Goal: Contribute content: Add original content to the website for others to see

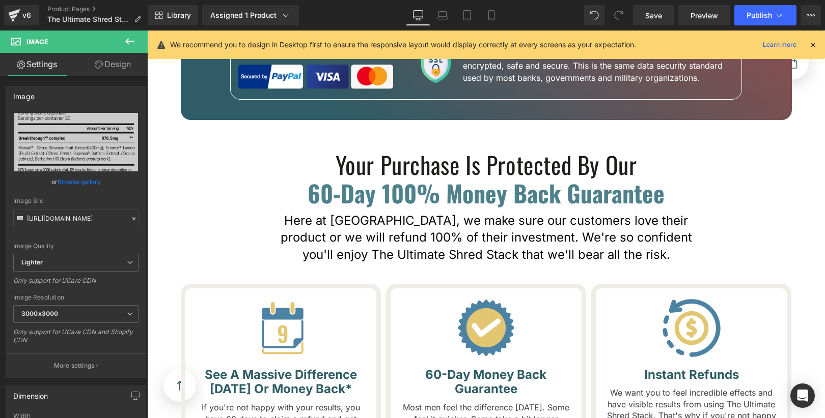
scroll to position [7749, 0]
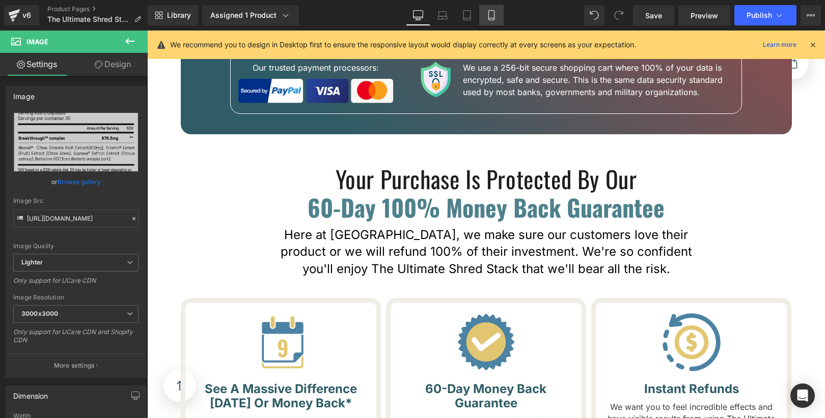
click at [489, 16] on icon at bounding box center [491, 15] width 10 height 10
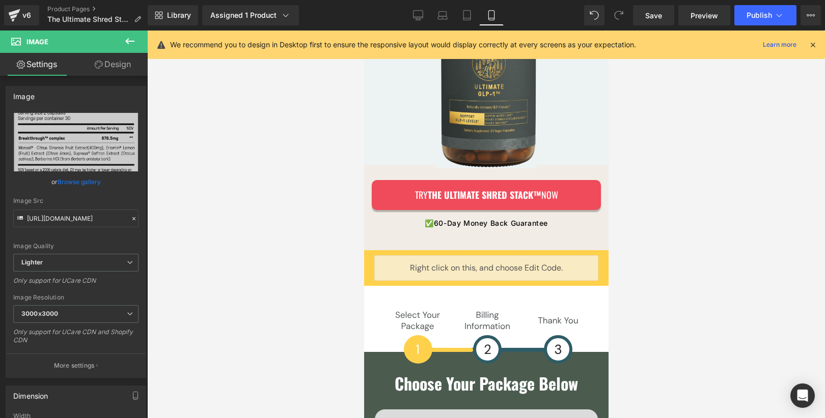
scroll to position [7983, 0]
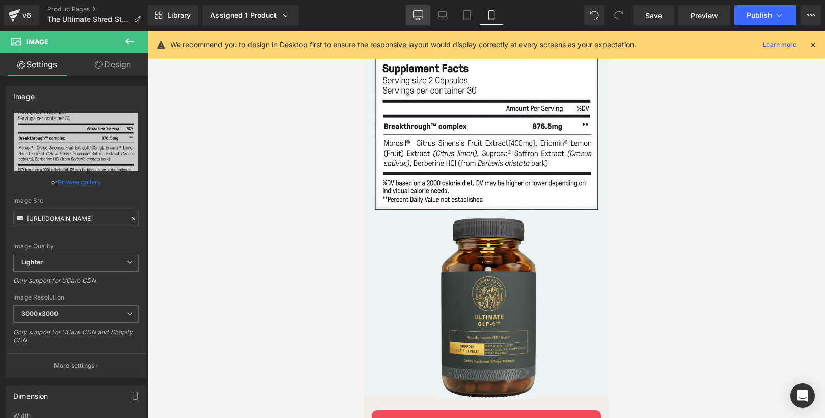
click at [418, 15] on icon at bounding box center [418, 15] width 10 height 10
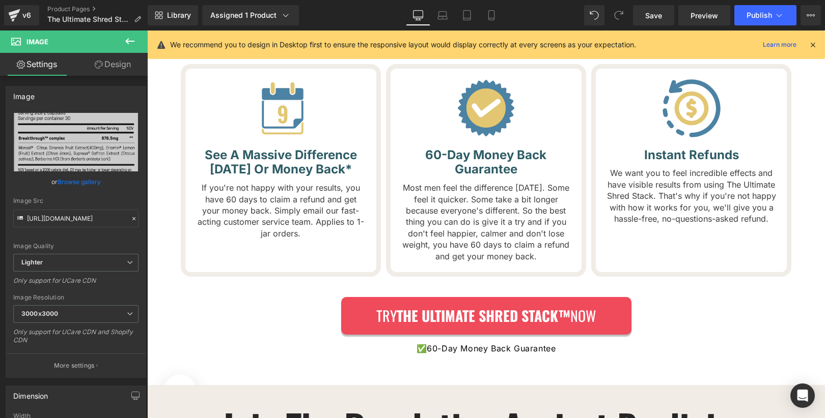
scroll to position [6592, 0]
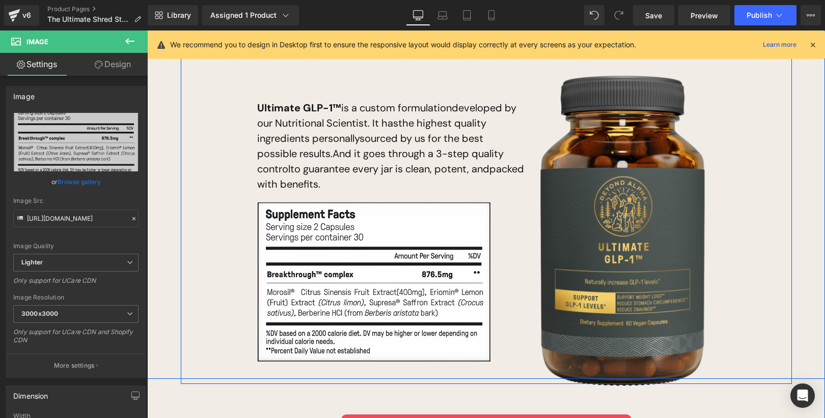
click at [207, 146] on div "What’s Inside Ultimate GLP-1™? Heading Nothing But Natural, Science-Backed Ingr…" at bounding box center [486, 191] width 678 height 367
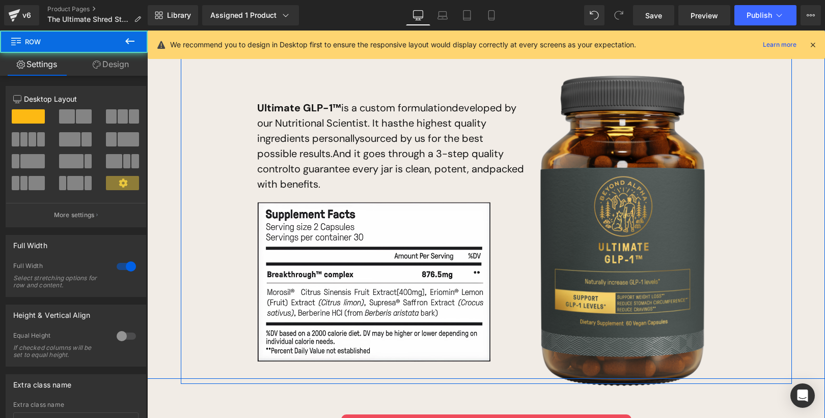
click at [160, 168] on div "What’s Inside Ultimate GLP-1™? Heading Nothing But Natural, Science-Backed Ingr…" at bounding box center [486, 191] width 678 height 367
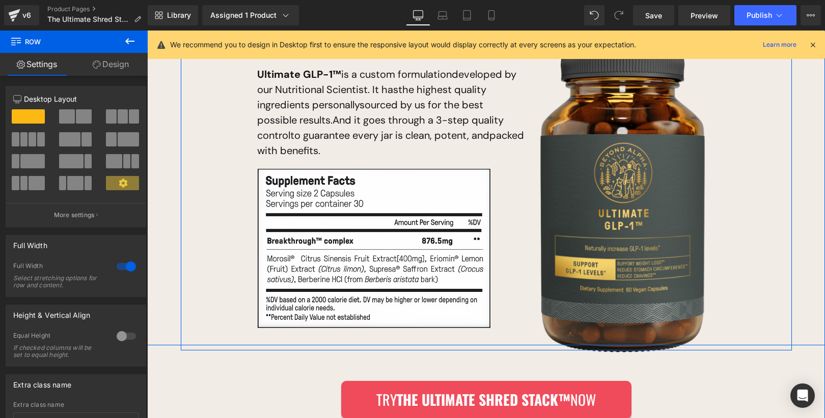
scroll to position [6667, 0]
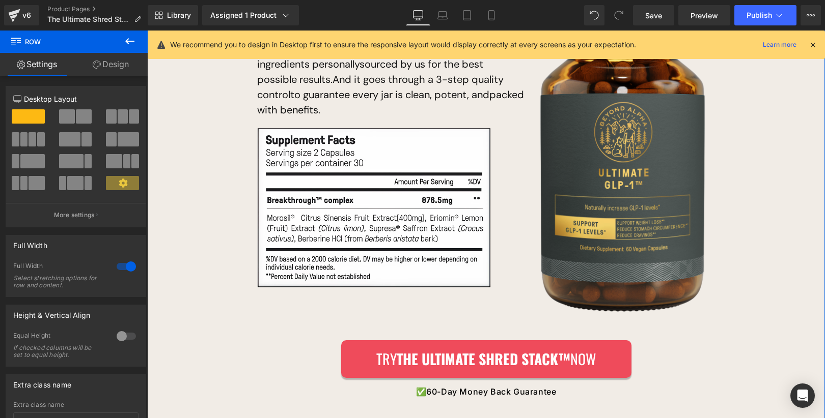
click at [110, 72] on link "Design" at bounding box center [111, 64] width 74 height 23
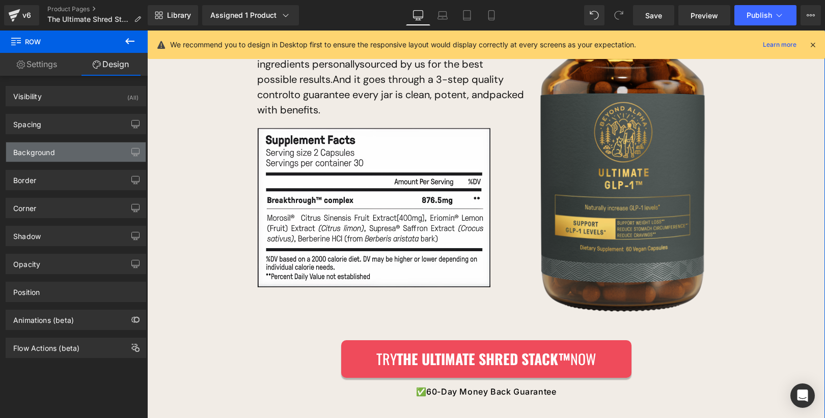
click at [81, 143] on div "Background" at bounding box center [75, 152] width 139 height 19
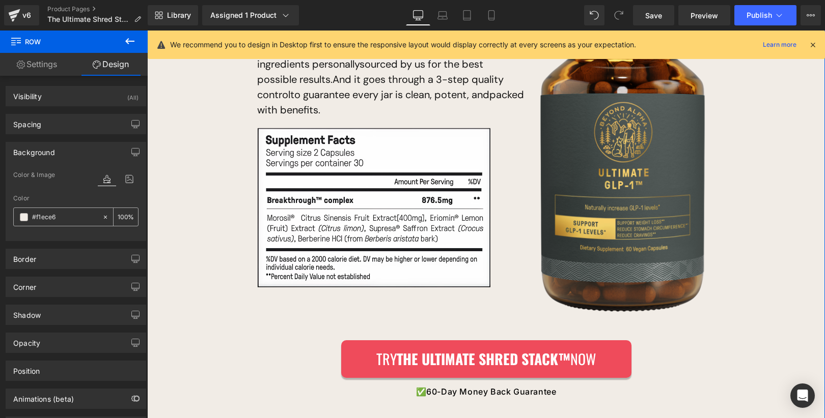
click at [63, 216] on input "#f1ece6" at bounding box center [64, 217] width 65 height 11
click at [476, 12] on link "Tablet" at bounding box center [467, 15] width 24 height 20
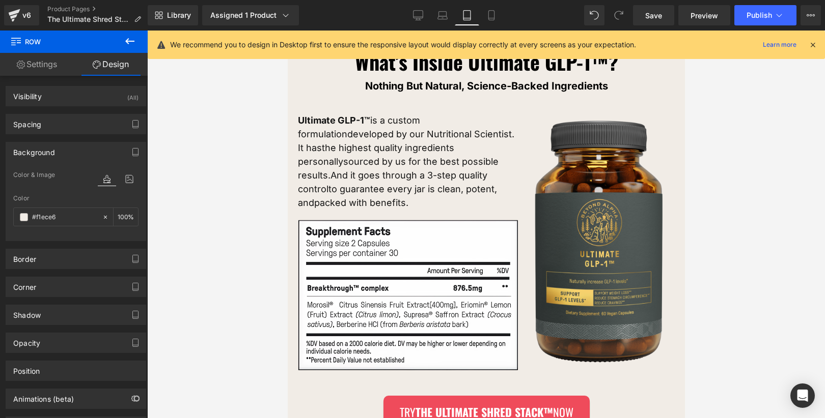
scroll to position [6012, 0]
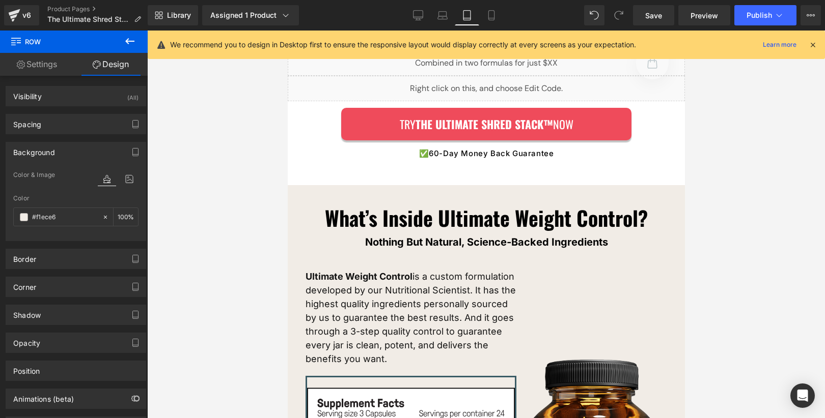
click at [497, 21] on link "Mobile" at bounding box center [491, 15] width 24 height 20
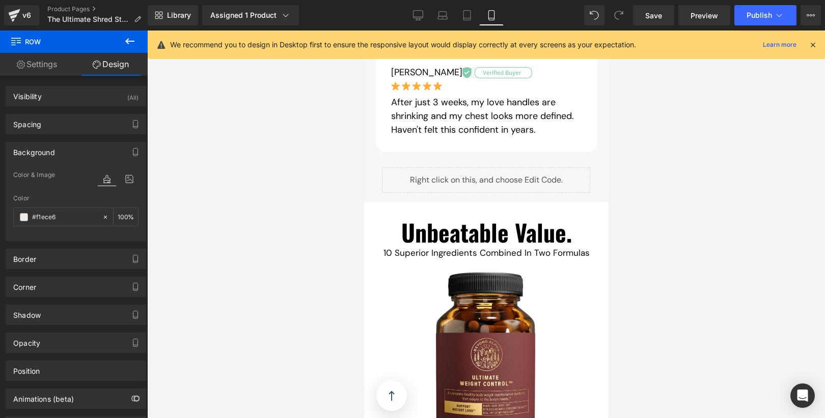
type input "100"
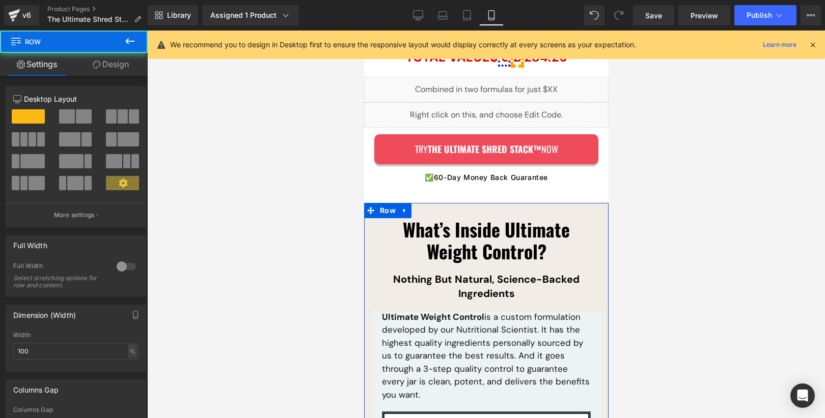
click at [118, 67] on link "Design" at bounding box center [111, 64] width 74 height 23
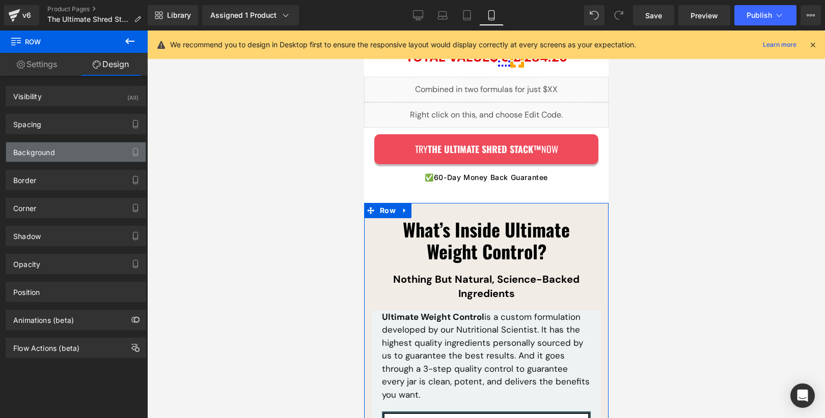
click at [71, 145] on div "Background" at bounding box center [75, 152] width 139 height 19
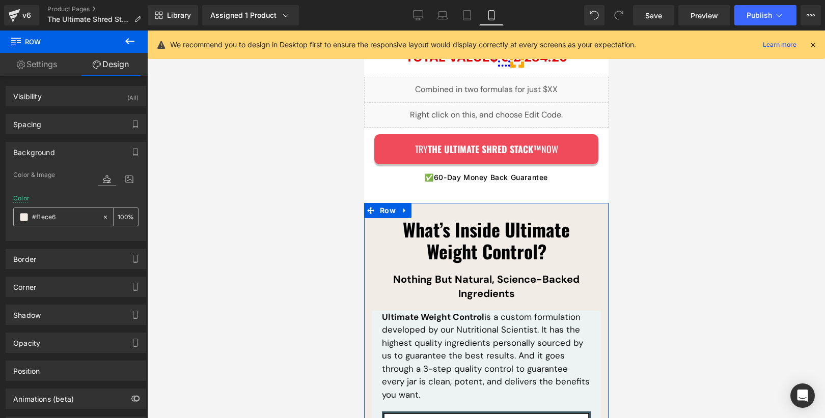
click at [68, 212] on input "#f1ece6" at bounding box center [64, 217] width 65 height 11
click at [79, 195] on div "Color #f1ece6 100 %" at bounding box center [75, 216] width 125 height 43
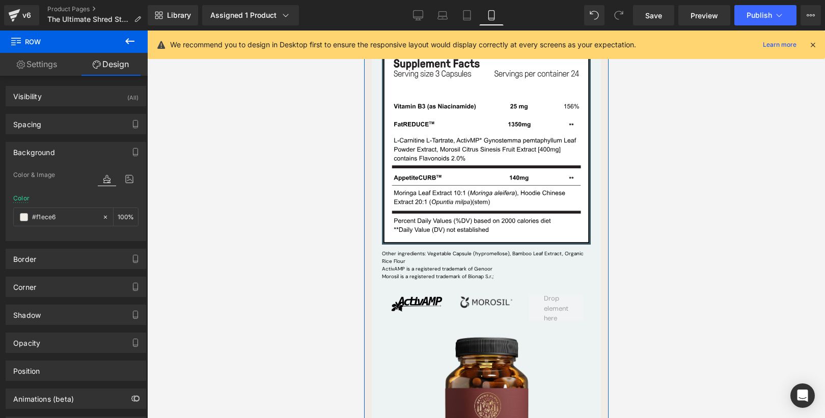
scroll to position [7409, 0]
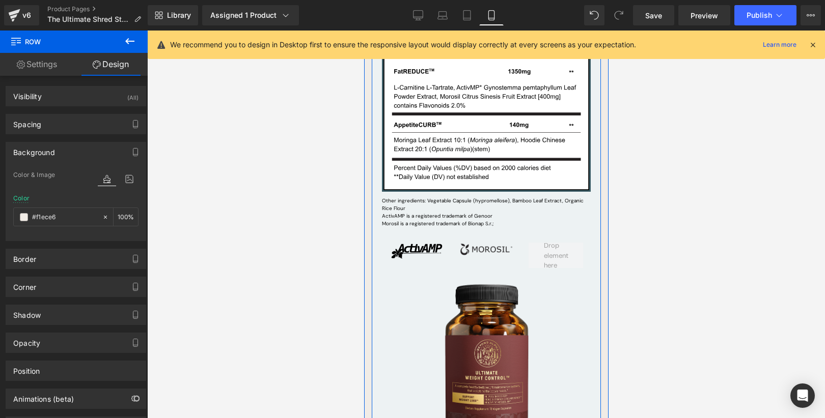
click at [386, 289] on div at bounding box center [485, 364] width 209 height 161
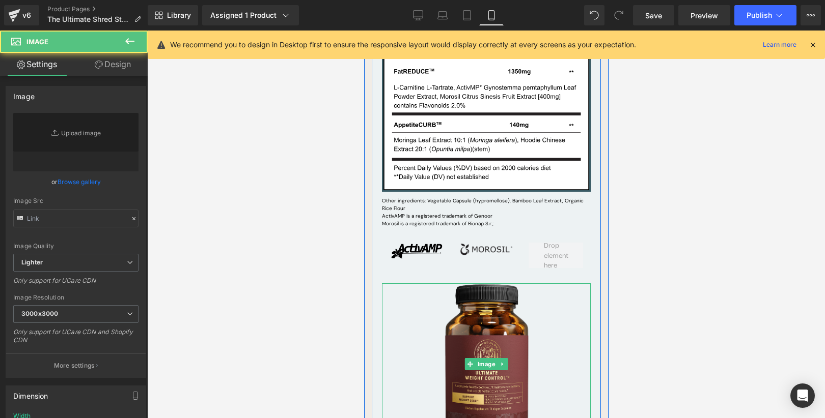
type input "[URL][DOMAIN_NAME]"
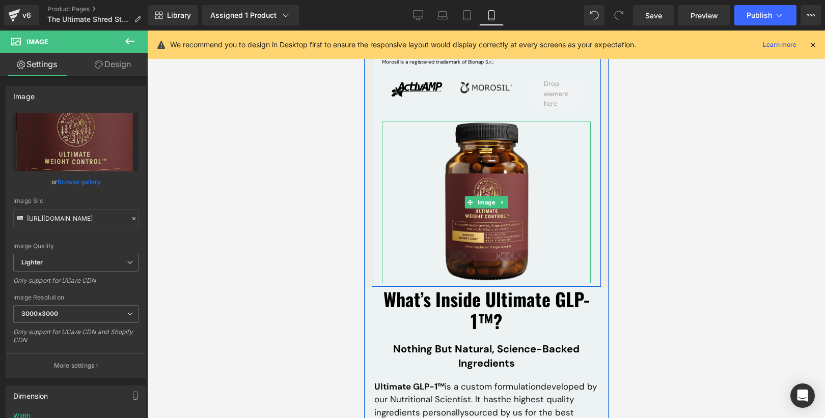
scroll to position [7588, 0]
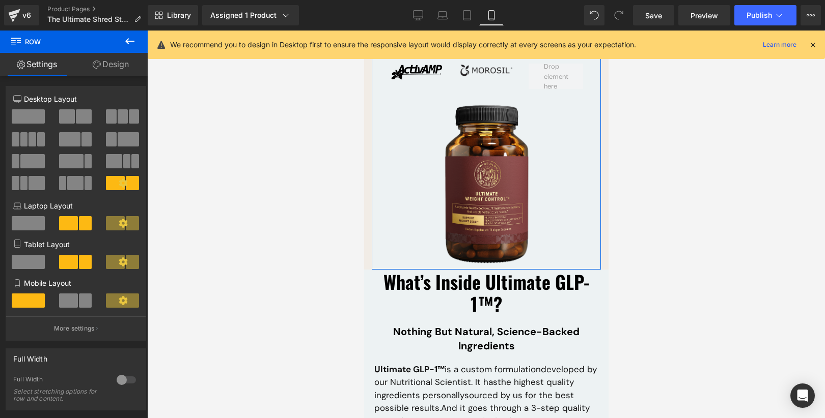
click at [118, 64] on link "Design" at bounding box center [111, 64] width 74 height 23
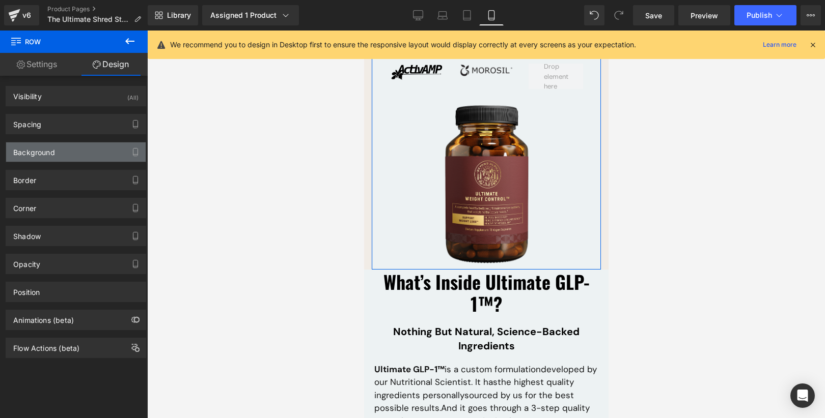
click at [67, 150] on div "Background" at bounding box center [75, 152] width 139 height 19
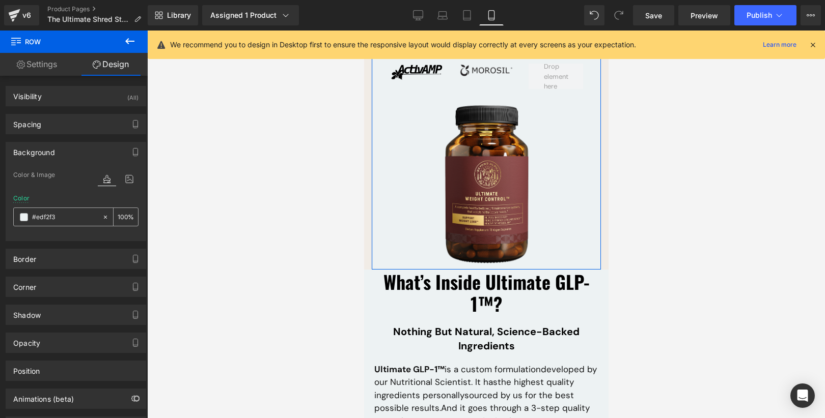
click at [70, 214] on input "#edf2f3" at bounding box center [64, 217] width 65 height 11
paste input "f1ece6"
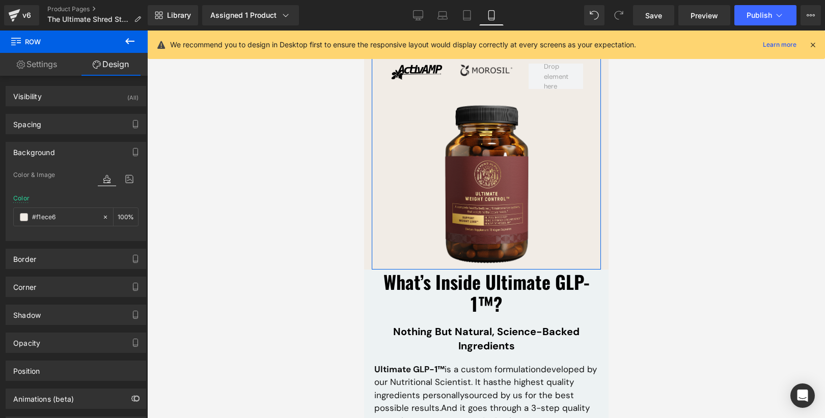
type input "#f1ece6"
click at [78, 196] on div "Color #f1ece6 100 %" at bounding box center [75, 216] width 125 height 43
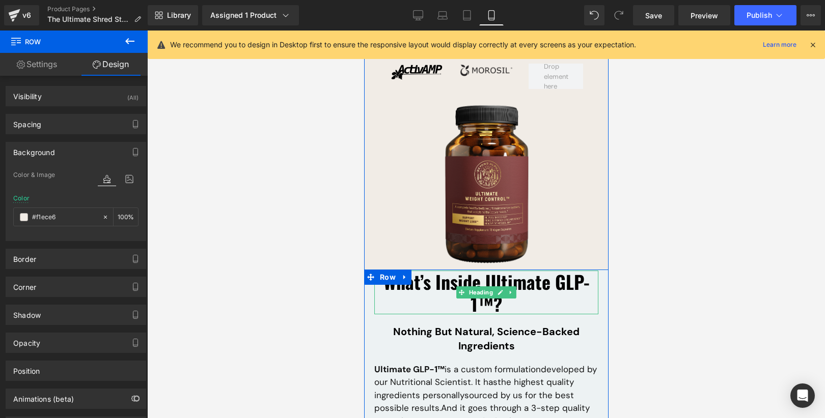
click at [375, 271] on div at bounding box center [375, 293] width 3 height 44
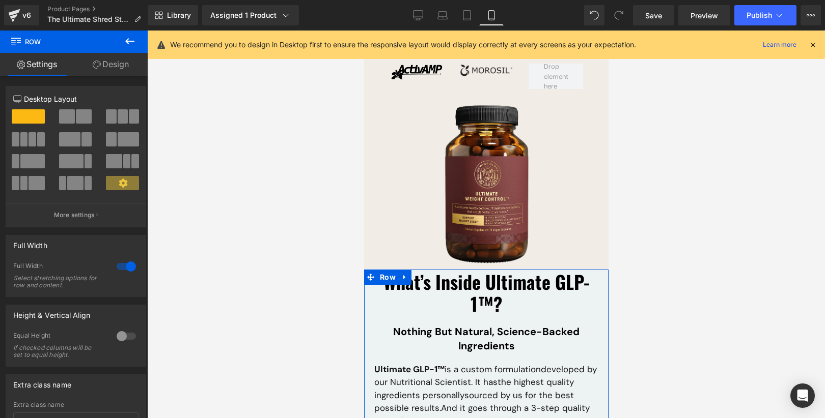
click at [109, 49] on span "Row" at bounding box center [61, 42] width 102 height 22
click at [109, 57] on link "Design" at bounding box center [111, 64] width 74 height 23
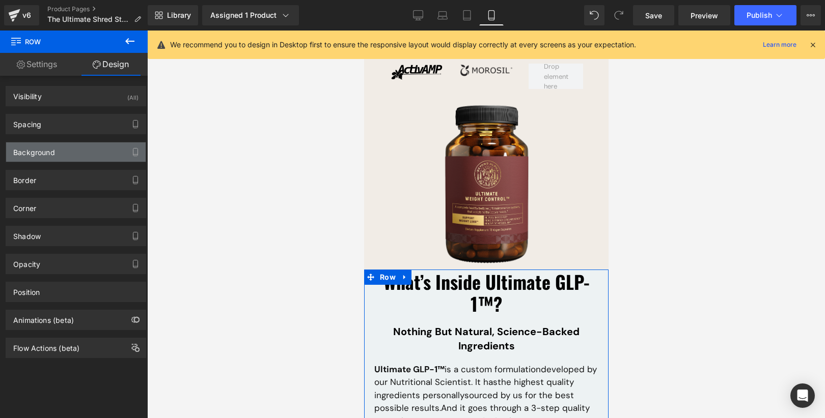
click at [84, 147] on div "Background" at bounding box center [75, 152] width 139 height 19
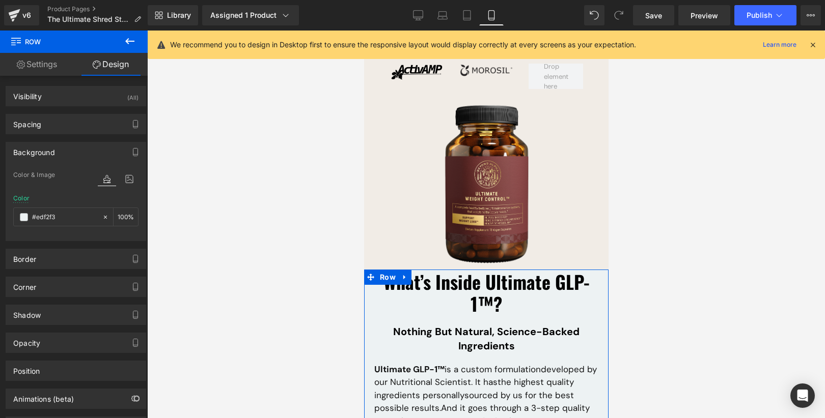
click at [70, 204] on div "Color #edf2f3 100 %" at bounding box center [75, 216] width 125 height 43
click at [72, 221] on div "#edf2f3" at bounding box center [58, 217] width 88 height 18
paste input "f1ece6"
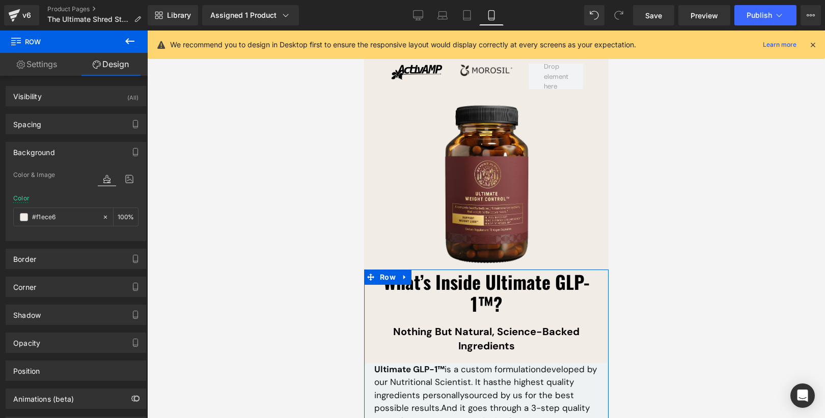
type input "#f1ece6"
click at [79, 205] on div "Color #f1ece6 100 %" at bounding box center [75, 216] width 125 height 43
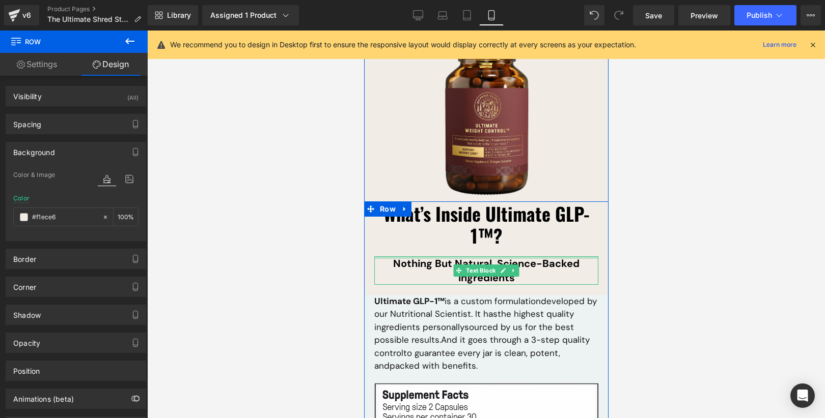
scroll to position [7658, 0]
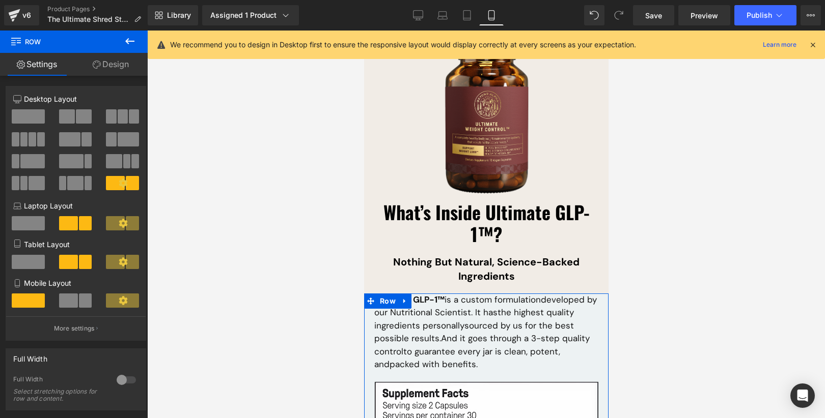
click at [116, 66] on link "Design" at bounding box center [111, 64] width 74 height 23
click at [0, 0] on div "Background" at bounding box center [0, 0] width 0 height 0
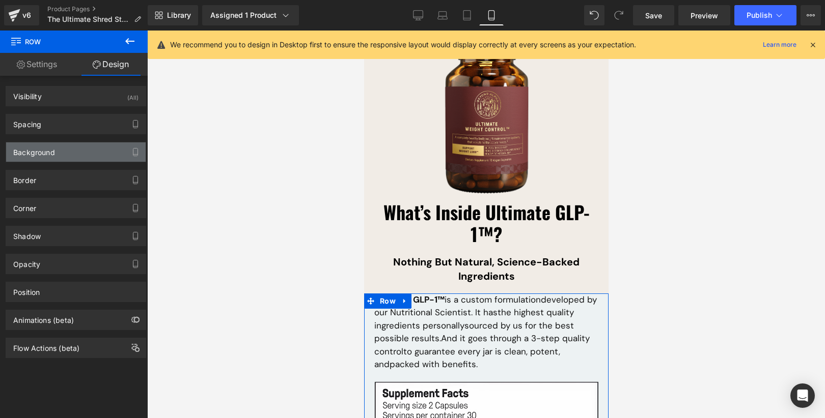
click at [78, 157] on div "Background" at bounding box center [75, 152] width 139 height 19
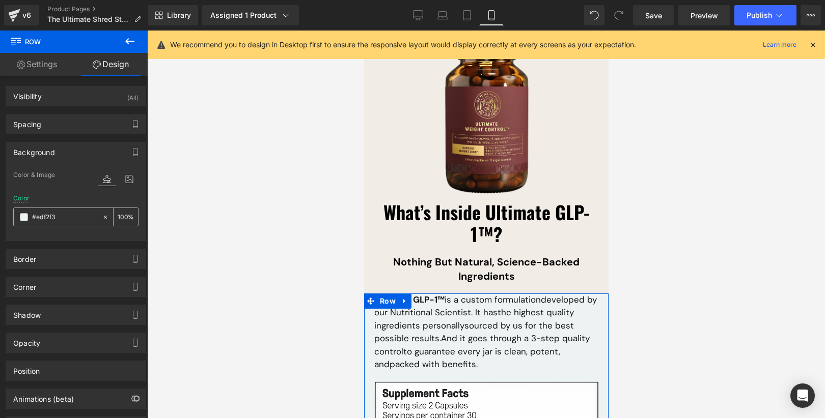
click at [61, 217] on input "#edf2f3" at bounding box center [64, 217] width 65 height 11
paste input "f1ece6"
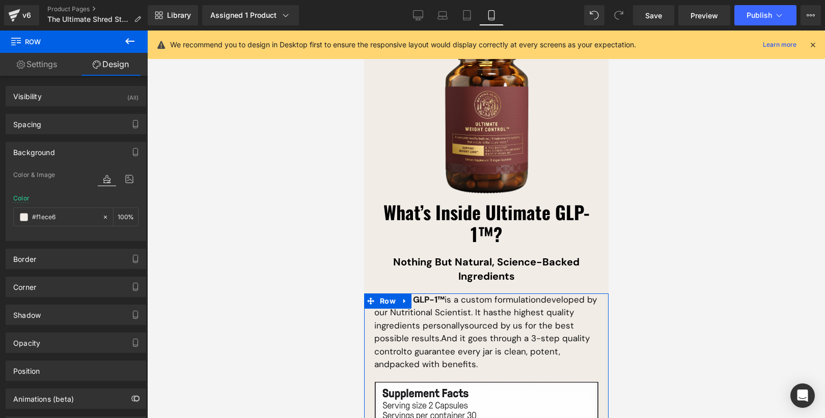
click at [77, 195] on div "Color #f1ece6 100 %" at bounding box center [75, 216] width 125 height 43
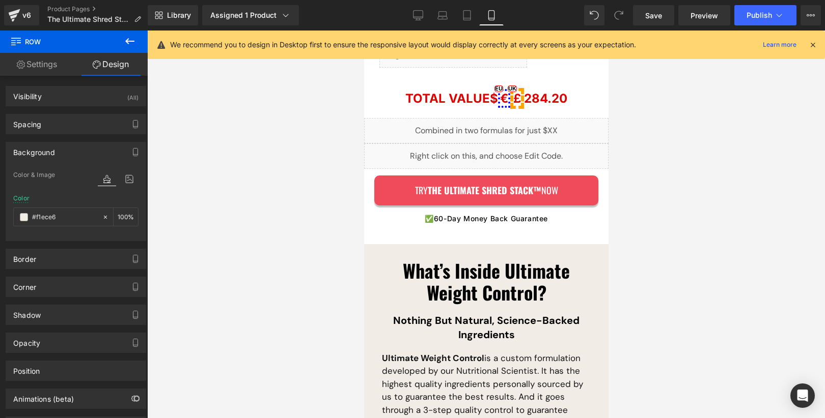
scroll to position [6962, 0]
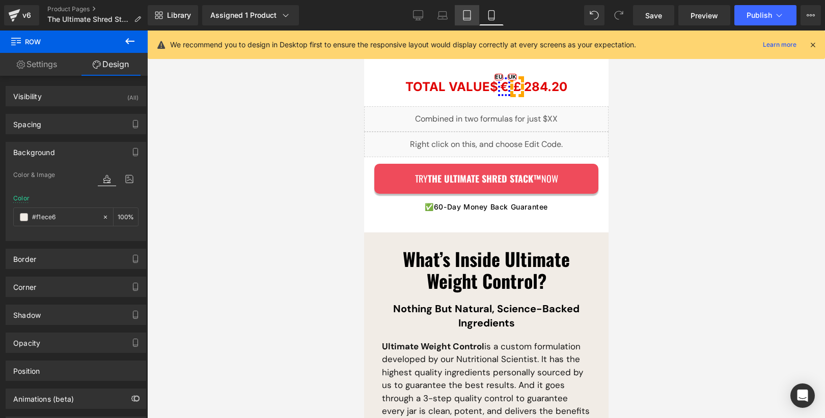
drag, startPoint x: 458, startPoint y: 13, endPoint x: 220, endPoint y: 172, distance: 286.3
click at [458, 13] on link "Tablet" at bounding box center [467, 15] width 24 height 20
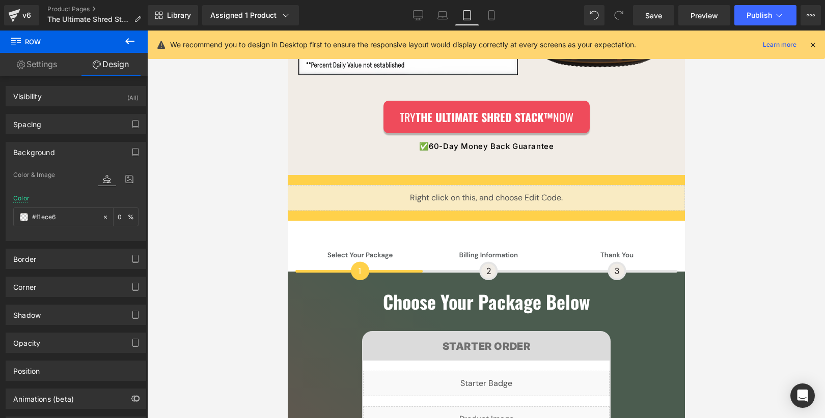
type input "transparent"
type input "0"
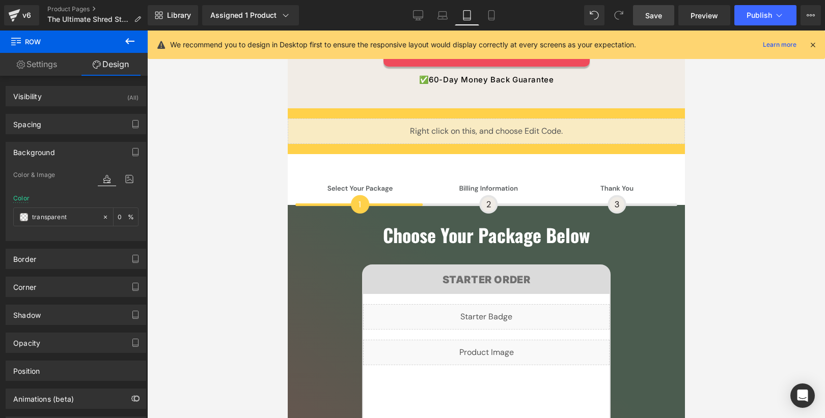
click at [661, 18] on span "Save" at bounding box center [653, 15] width 17 height 11
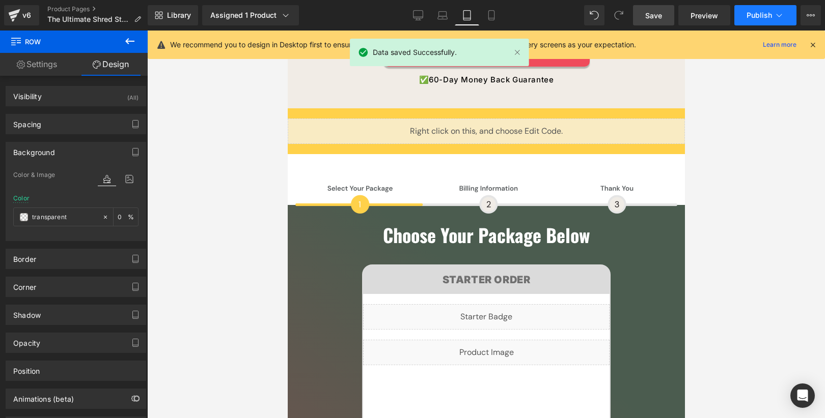
click at [751, 13] on span "Publish" at bounding box center [758, 15] width 25 height 8
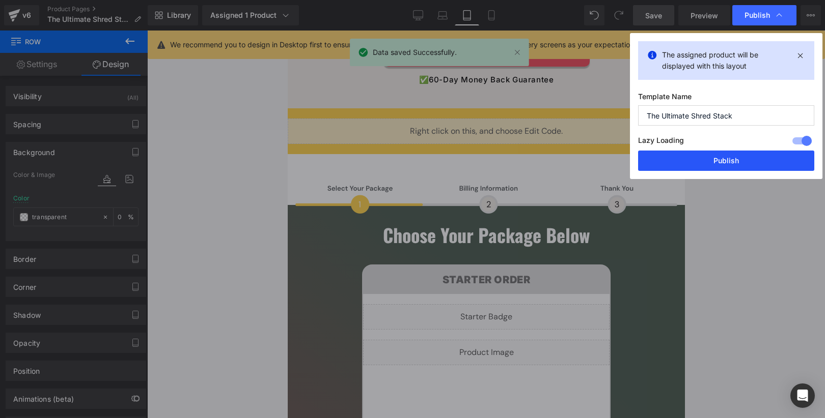
click at [717, 159] on button "Publish" at bounding box center [726, 161] width 176 height 20
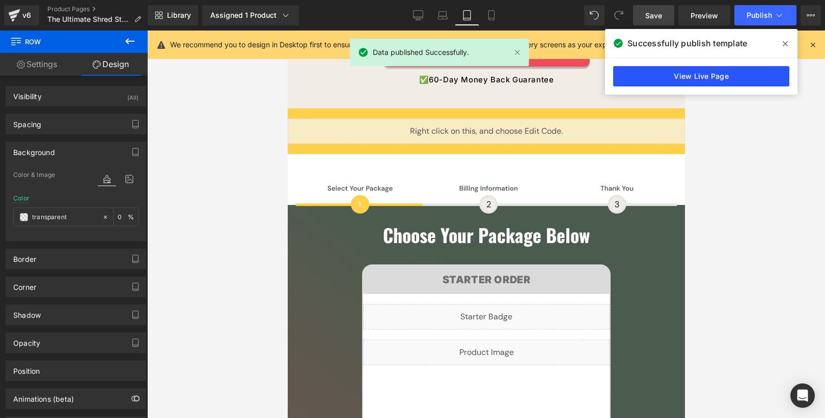
click at [677, 74] on link "View Live Page" at bounding box center [701, 76] width 176 height 20
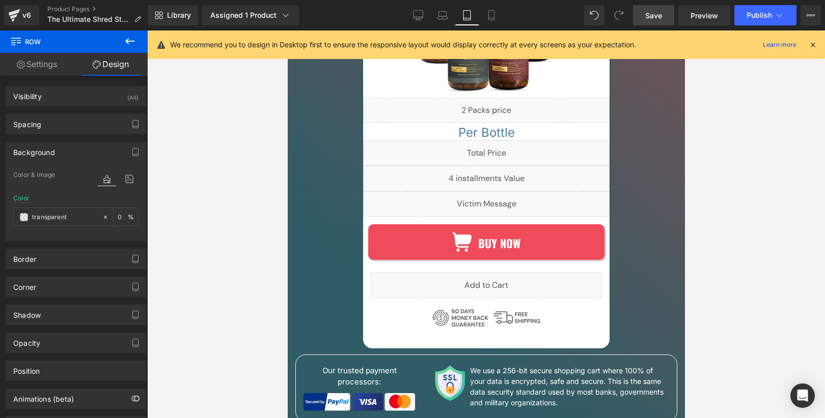
scroll to position [8261, 0]
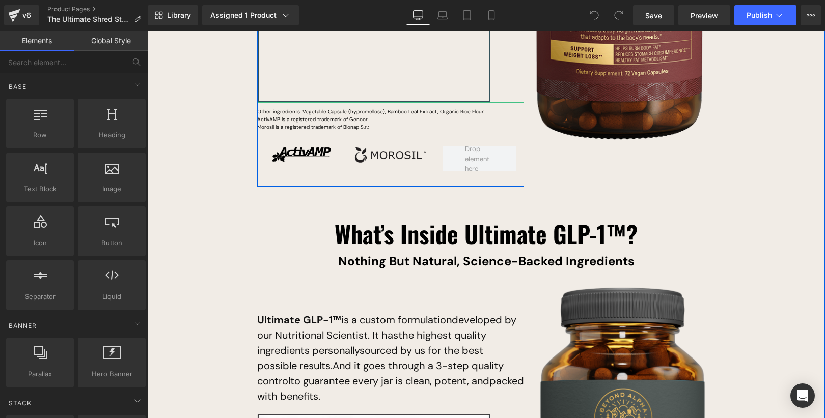
scroll to position [6533, 0]
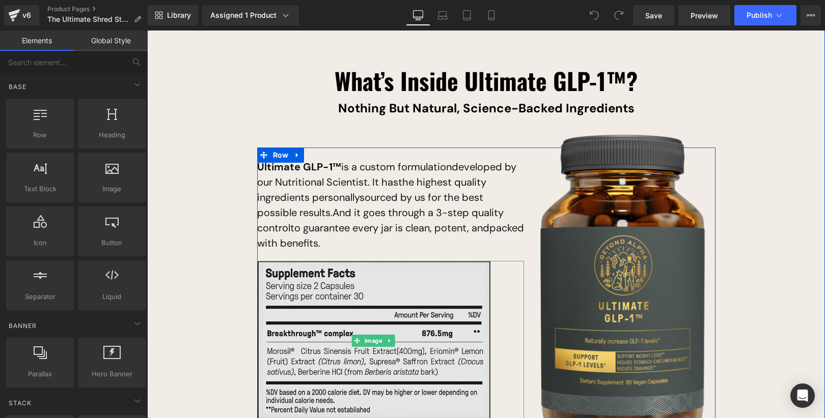
click at [411, 297] on img at bounding box center [373, 341] width 233 height 160
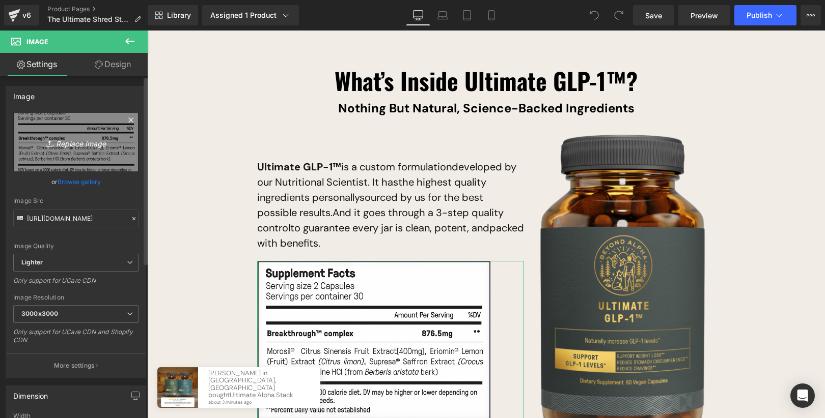
click at [93, 149] on link "Replace Image" at bounding box center [75, 142] width 125 height 59
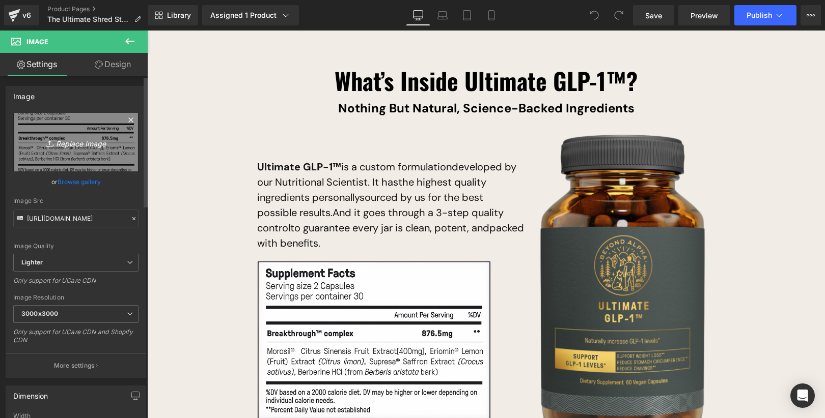
type input "C:\fakepath\Group 1000002945.svg"
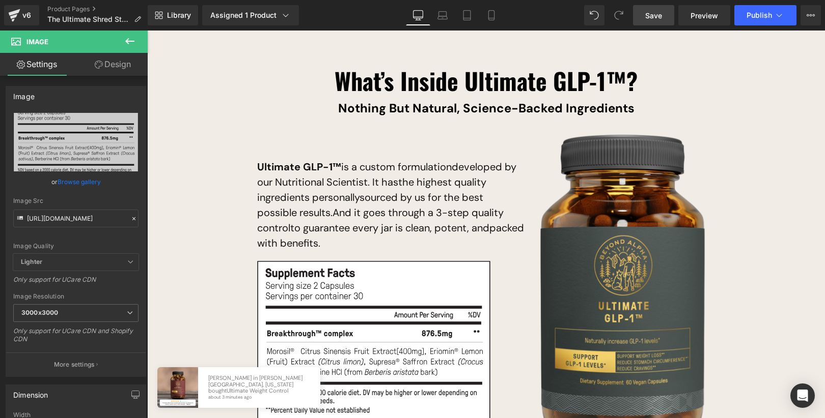
click at [653, 20] on span "Save" at bounding box center [653, 15] width 17 height 11
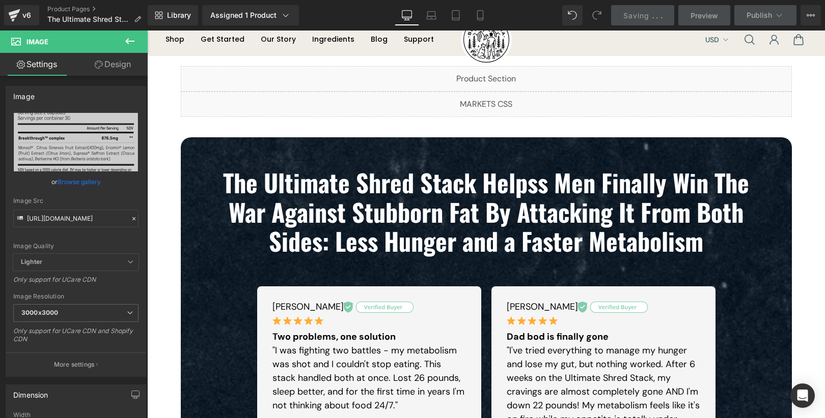
scroll to position [44, 0]
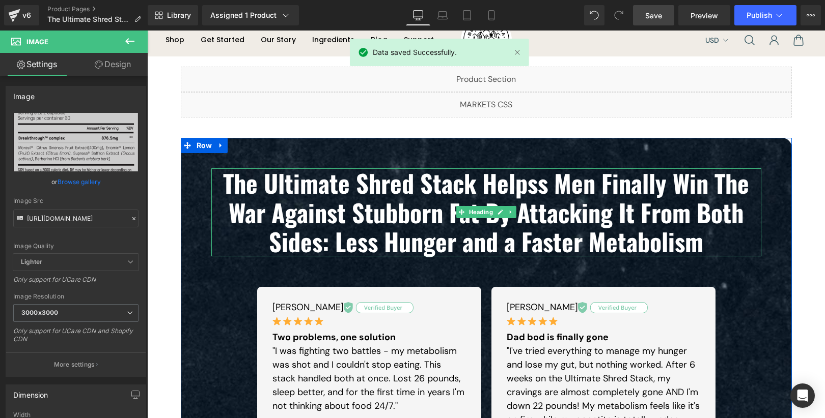
click at [544, 182] on b "The Ultimate Shred Stack Helpss Men Finally Win The War Against Stubborn Fat By…" at bounding box center [486, 212] width 526 height 95
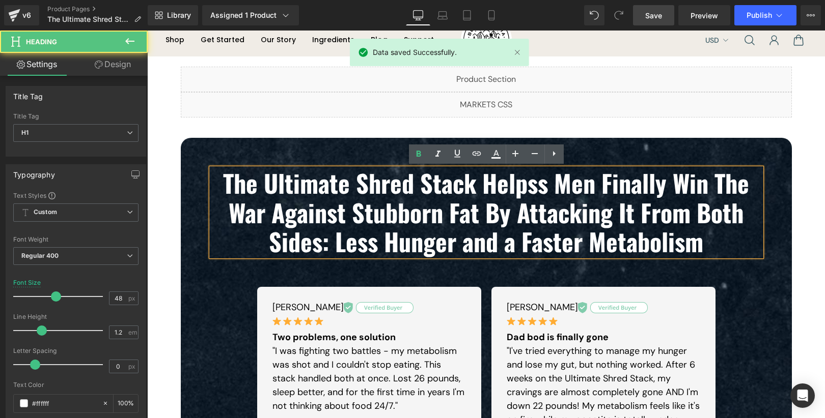
click at [549, 186] on b "The Ultimate Shred Stack Helpss Men Finally Win The War Against Stubborn Fat By…" at bounding box center [486, 212] width 526 height 95
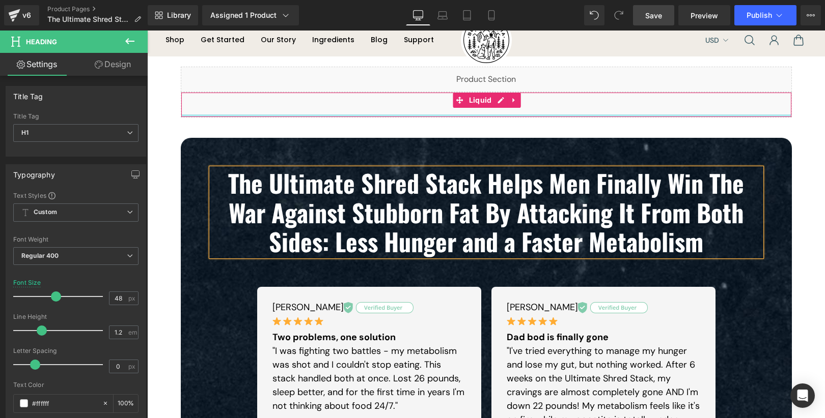
click at [656, 115] on div "Liquid" at bounding box center [486, 104] width 611 height 25
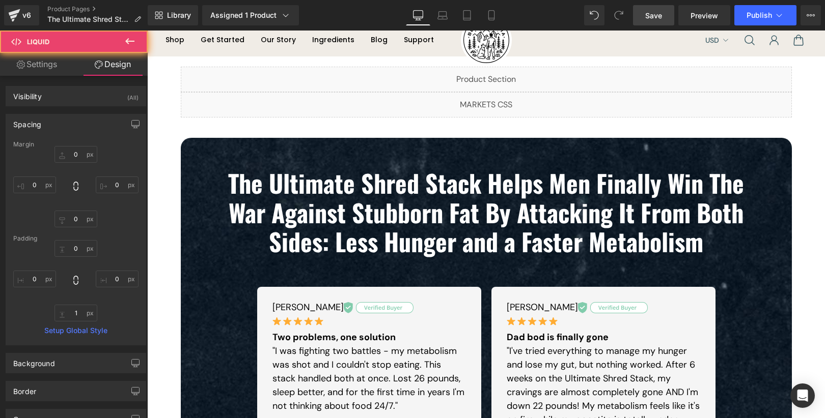
click at [653, 19] on span "Save" at bounding box center [653, 15] width 17 height 11
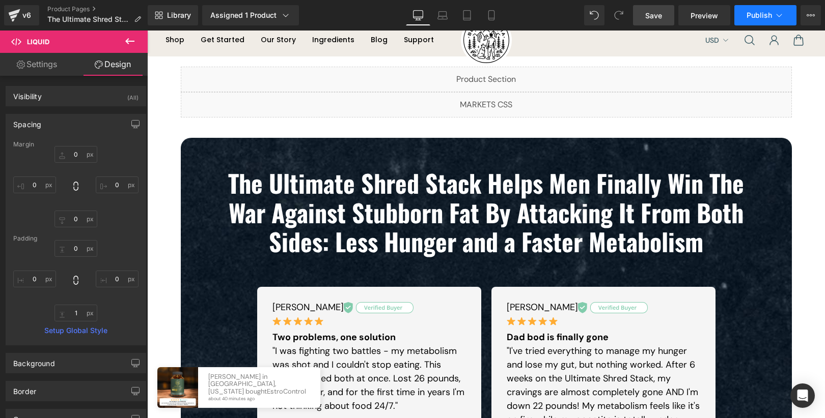
click at [762, 14] on span "Publish" at bounding box center [758, 15] width 25 height 8
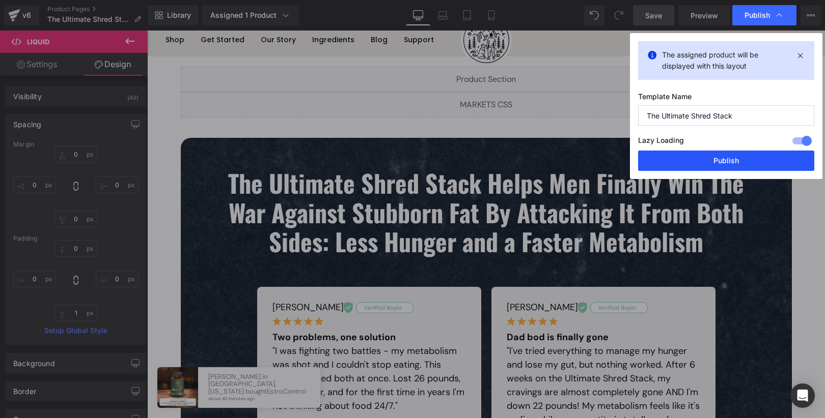
click at [750, 158] on button "Publish" at bounding box center [726, 161] width 176 height 20
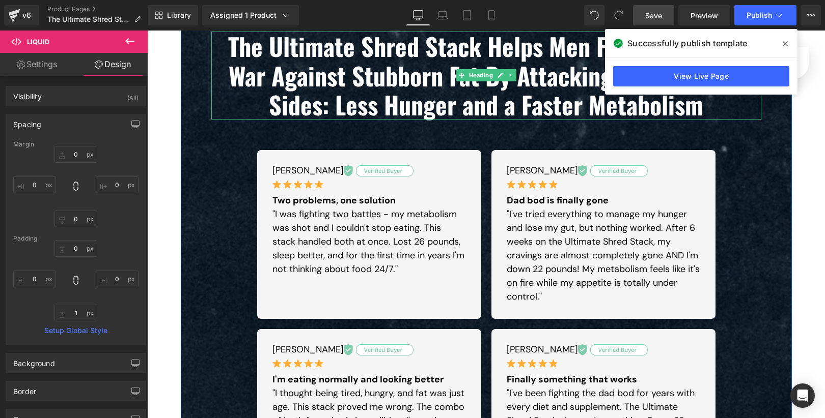
scroll to position [262, 0]
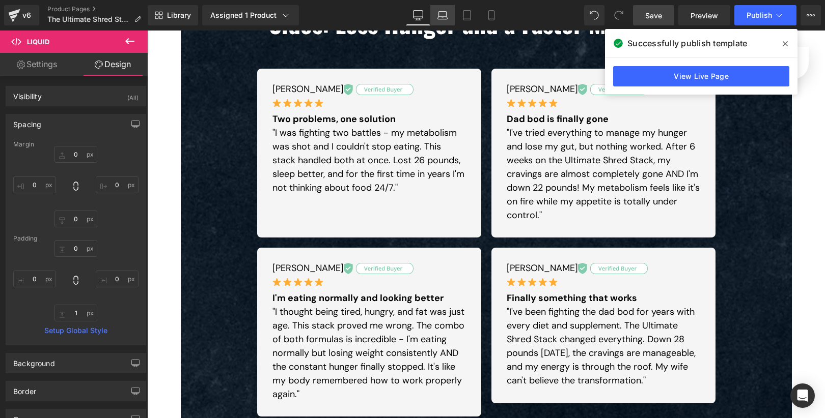
click at [446, 12] on icon at bounding box center [442, 15] width 10 height 10
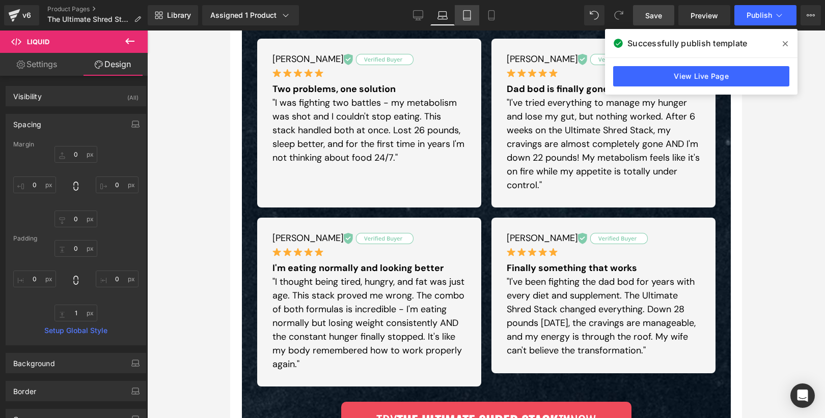
scroll to position [0, 0]
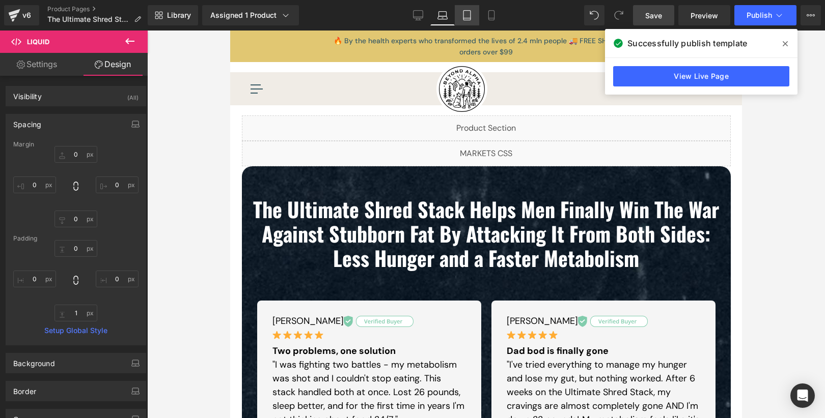
click at [474, 20] on link "Tablet" at bounding box center [467, 15] width 24 height 20
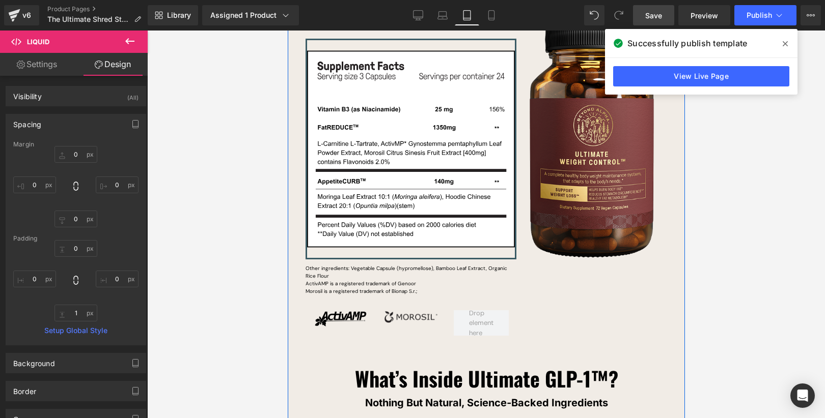
scroll to position [6343, 0]
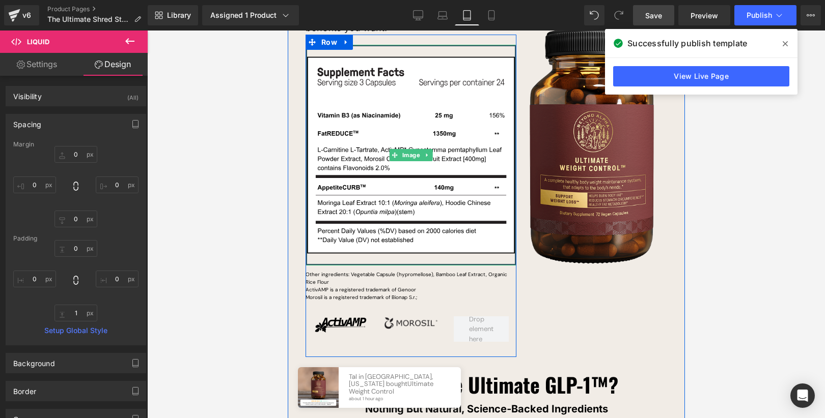
click at [479, 263] on div at bounding box center [410, 264] width 211 height 3
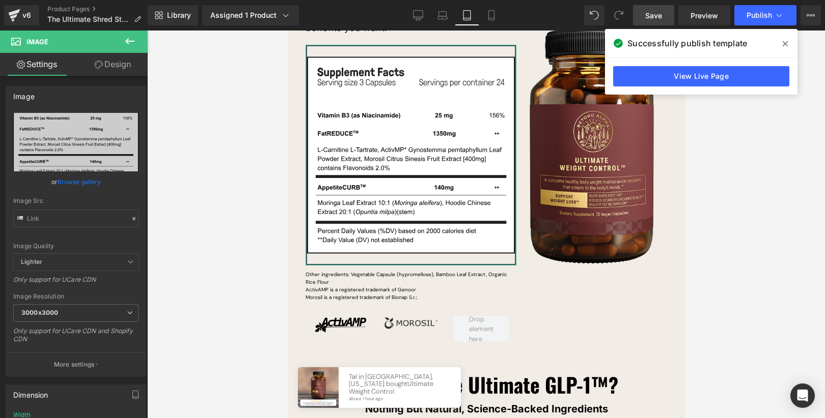
click at [111, 71] on link "Design" at bounding box center [113, 64] width 74 height 23
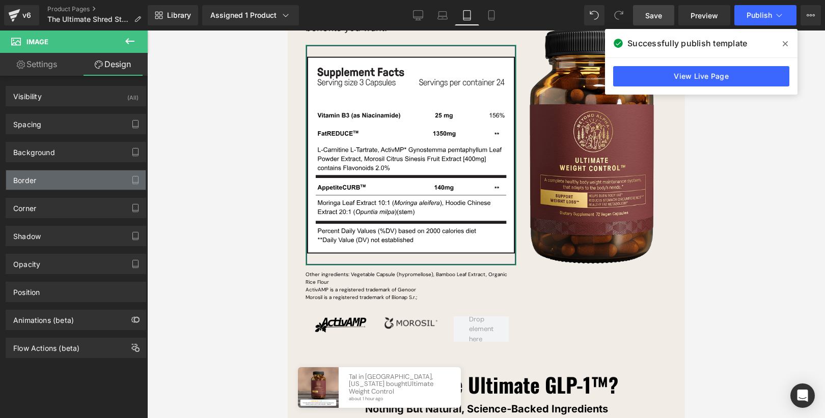
click at [84, 182] on div "Border" at bounding box center [75, 180] width 139 height 19
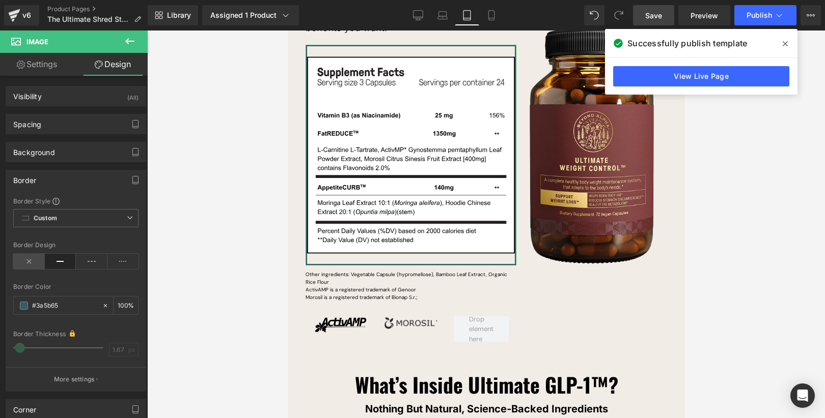
click at [33, 263] on icon at bounding box center [29, 261] width 32 height 15
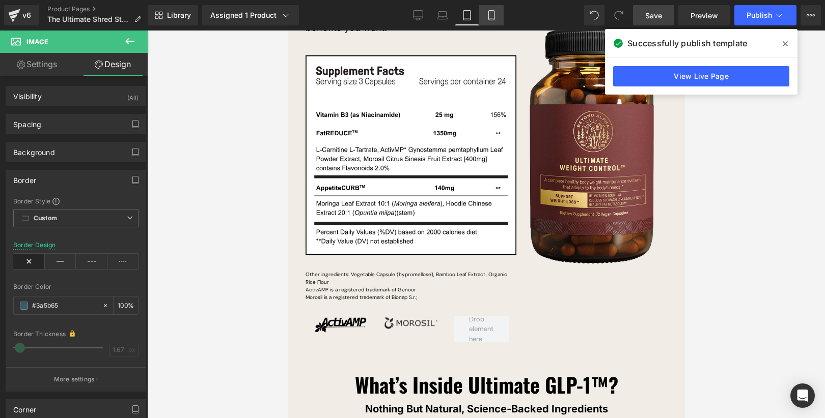
click at [495, 19] on icon at bounding box center [491, 15] width 10 height 10
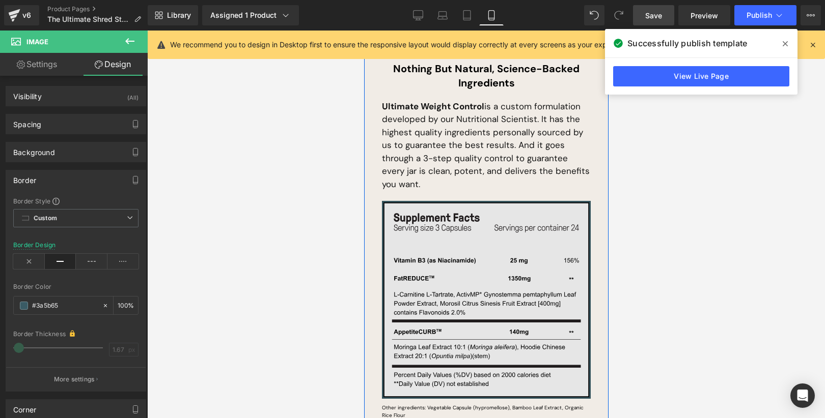
scroll to position [7149, 0]
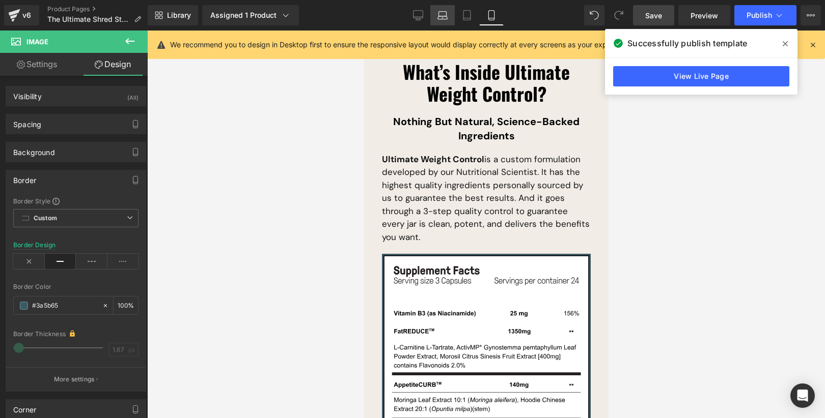
click at [436, 14] on link "Laptop" at bounding box center [442, 15] width 24 height 20
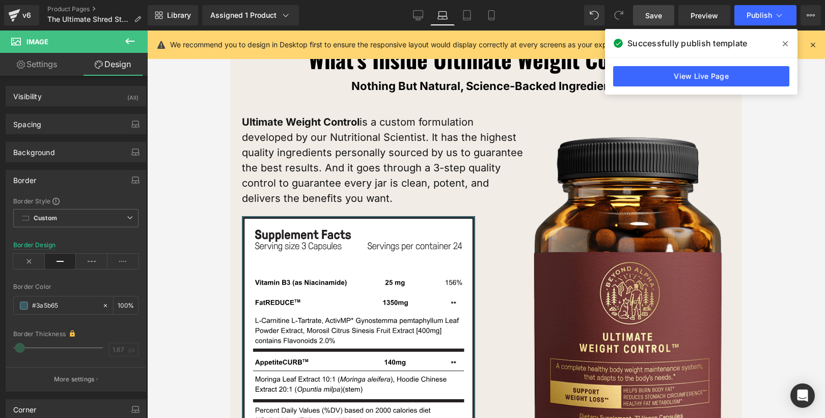
scroll to position [6181, 0]
click at [420, 20] on link "Desktop" at bounding box center [418, 15] width 24 height 20
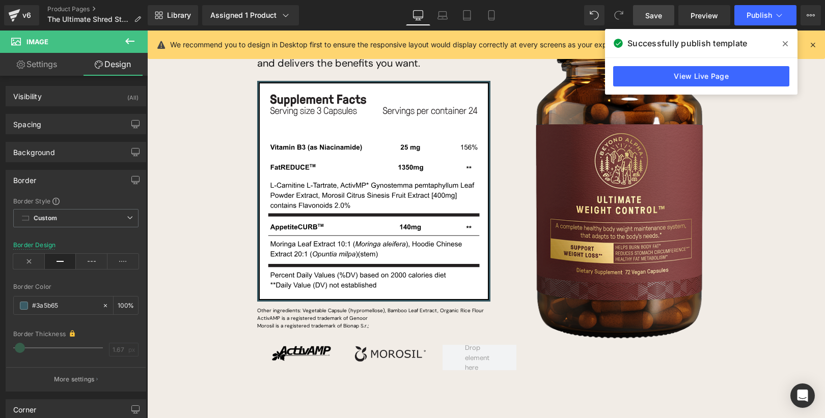
scroll to position [6047, 0]
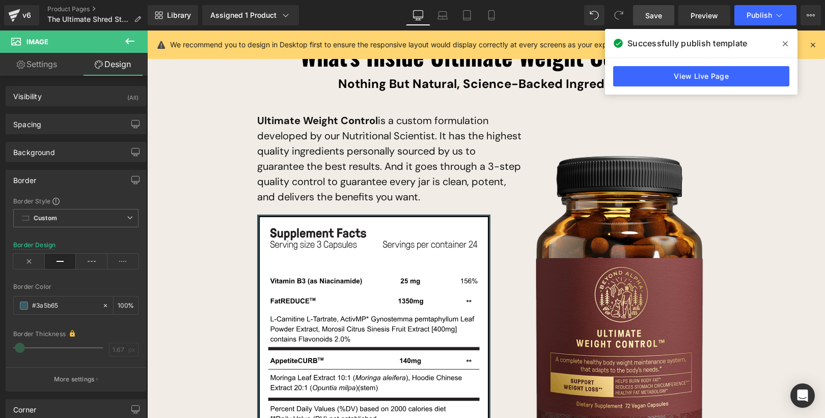
click at [658, 11] on span "Save" at bounding box center [653, 15] width 17 height 11
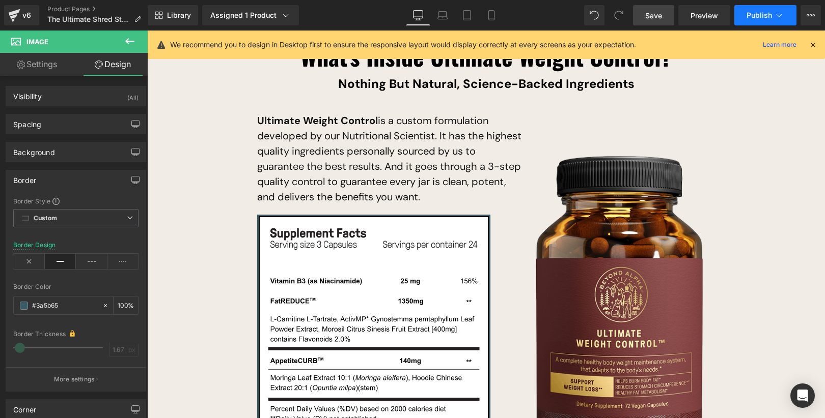
click at [774, 13] on icon at bounding box center [779, 15] width 10 height 10
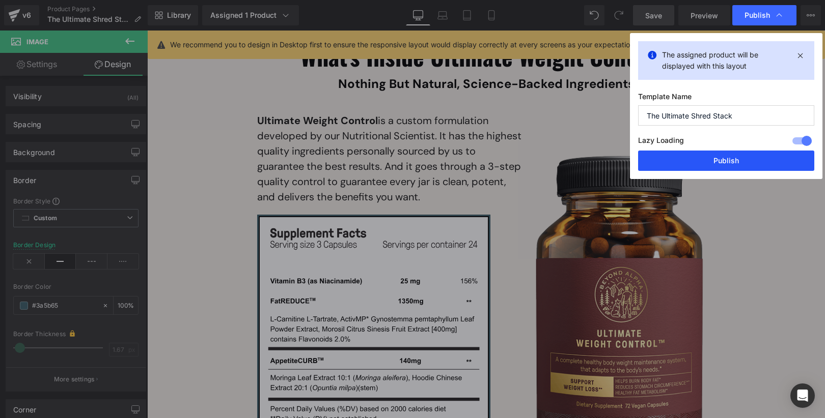
click at [748, 161] on button "Publish" at bounding box center [726, 161] width 176 height 20
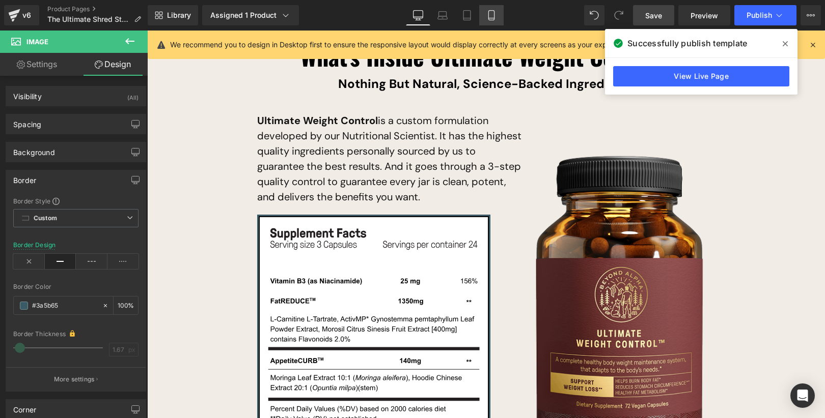
click at [487, 8] on link "Mobile" at bounding box center [491, 15] width 24 height 20
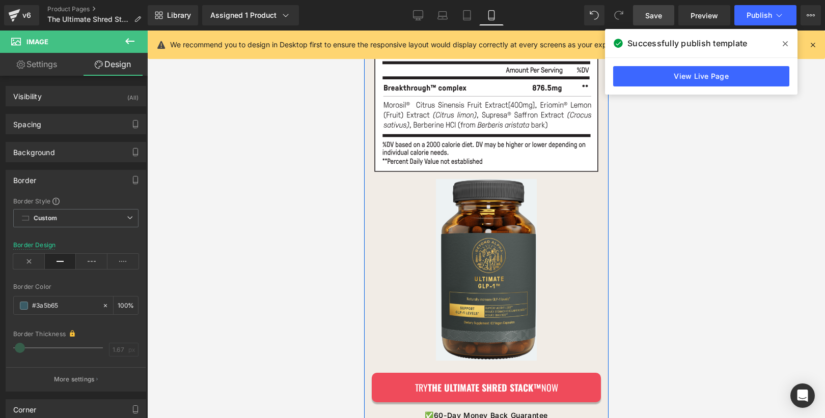
scroll to position [8025, 0]
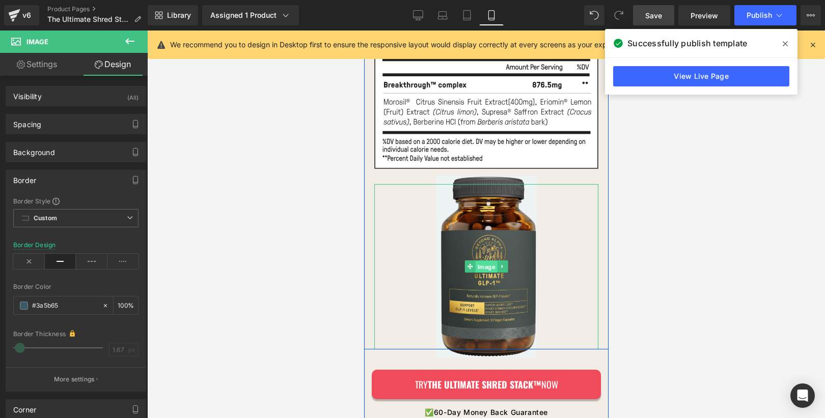
click at [482, 261] on span "Image" at bounding box center [486, 267] width 22 height 12
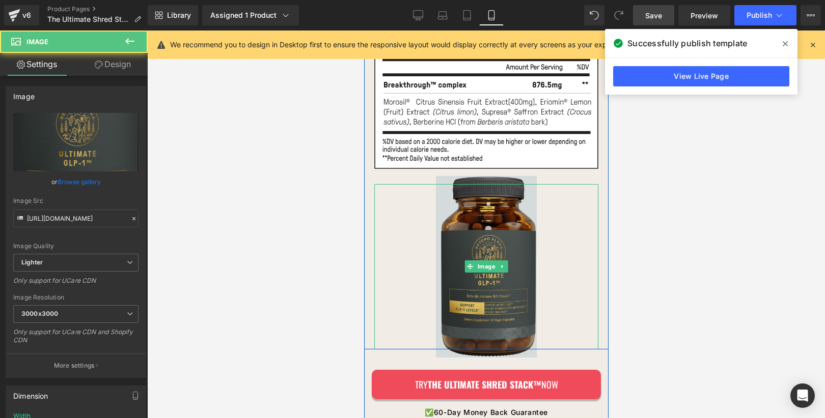
click at [448, 176] on img at bounding box center [485, 267] width 101 height 182
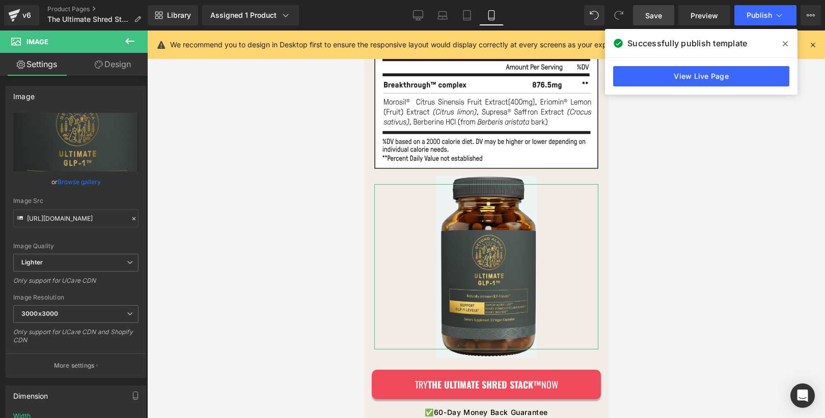
click at [109, 60] on link "Design" at bounding box center [113, 64] width 74 height 23
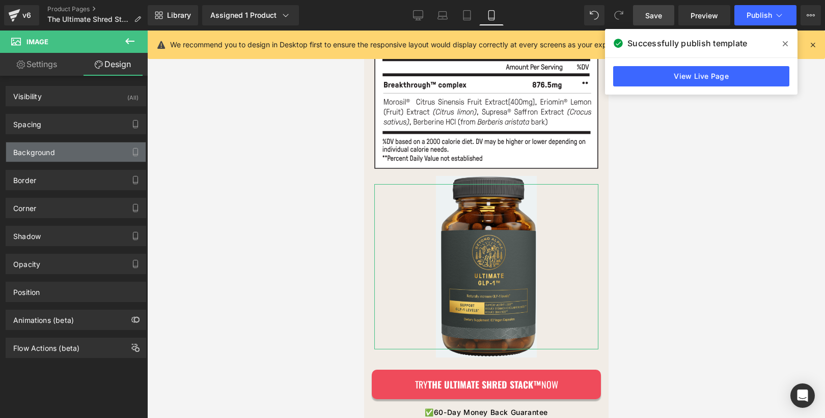
click at [81, 143] on div "Background" at bounding box center [75, 152] width 139 height 19
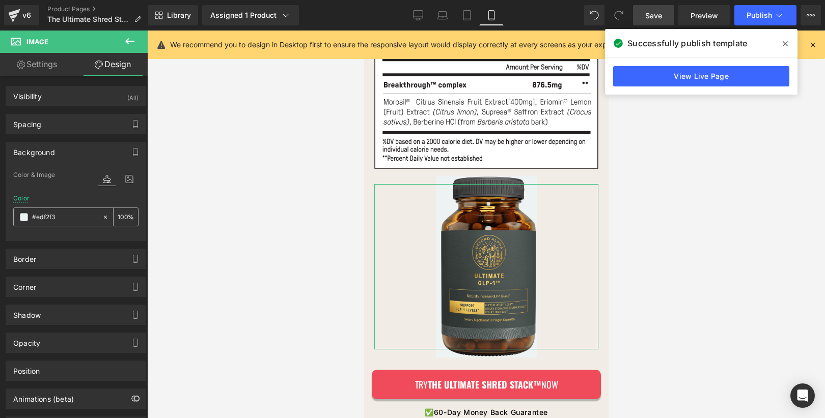
click at [68, 220] on input "#edf2f3" at bounding box center [64, 217] width 65 height 11
click at [102, 216] on icon at bounding box center [105, 217] width 7 height 7
click at [80, 196] on div "Color #edf2f3 100 %" at bounding box center [75, 216] width 125 height 43
click at [663, 12] on link "Save" at bounding box center [653, 15] width 41 height 20
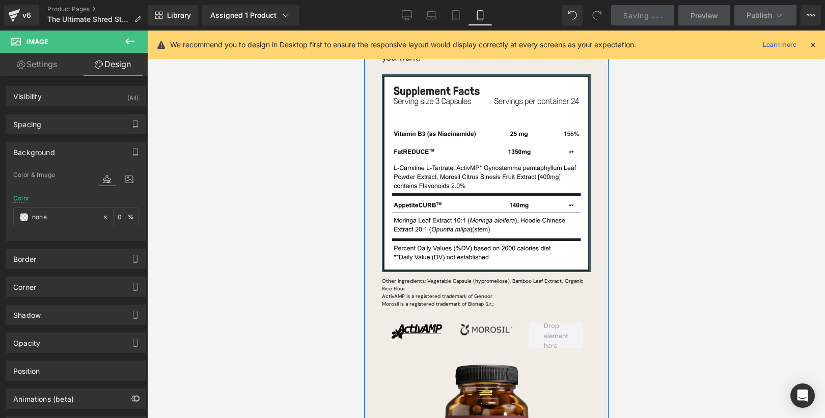
scroll to position [7328, 0]
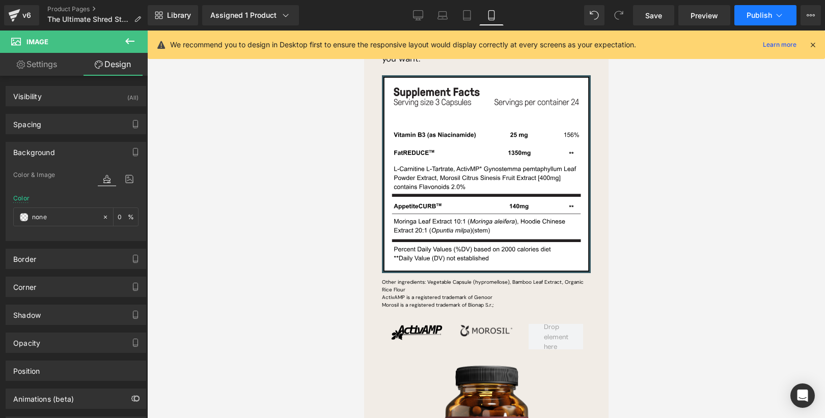
click at [756, 23] on button "Publish" at bounding box center [765, 15] width 62 height 20
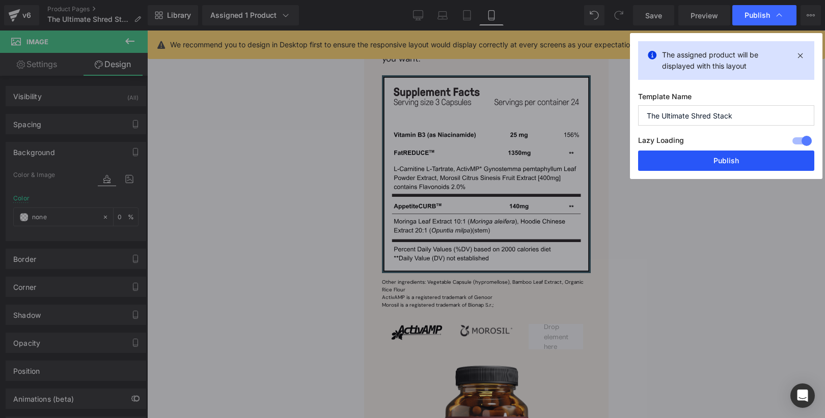
click at [729, 153] on button "Publish" at bounding box center [726, 161] width 176 height 20
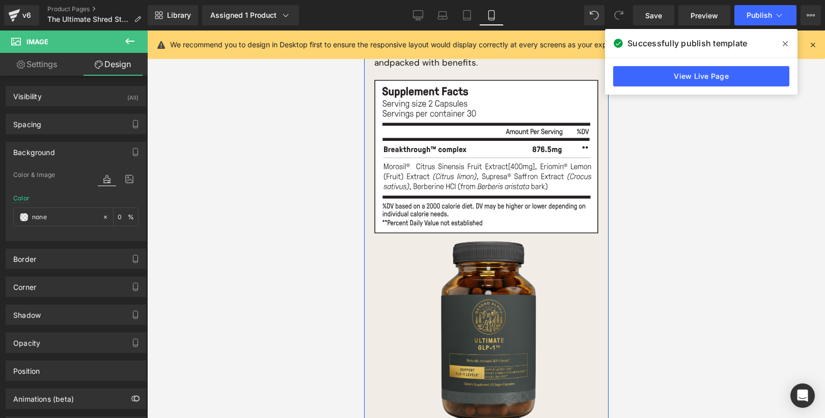
scroll to position [7993, 0]
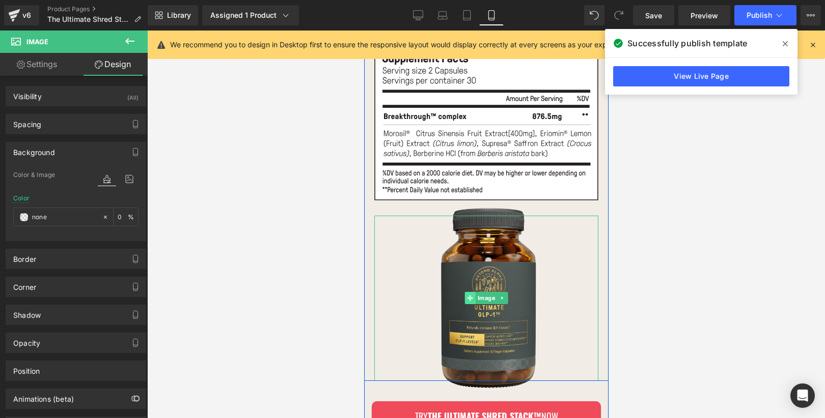
click at [489, 292] on link "Image" at bounding box center [480, 298] width 33 height 12
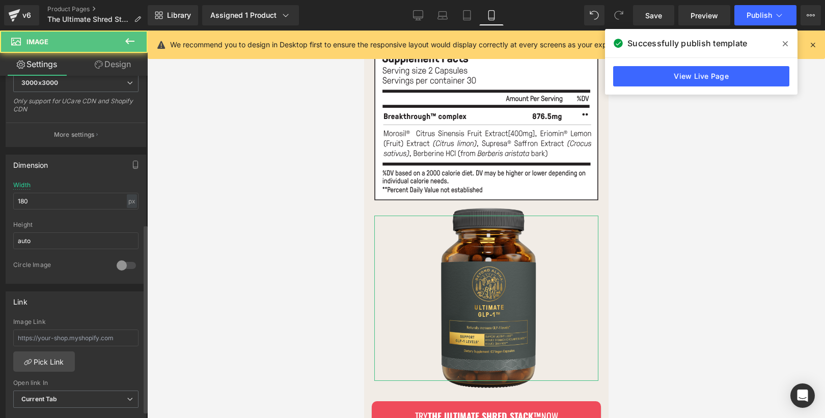
scroll to position [268, 0]
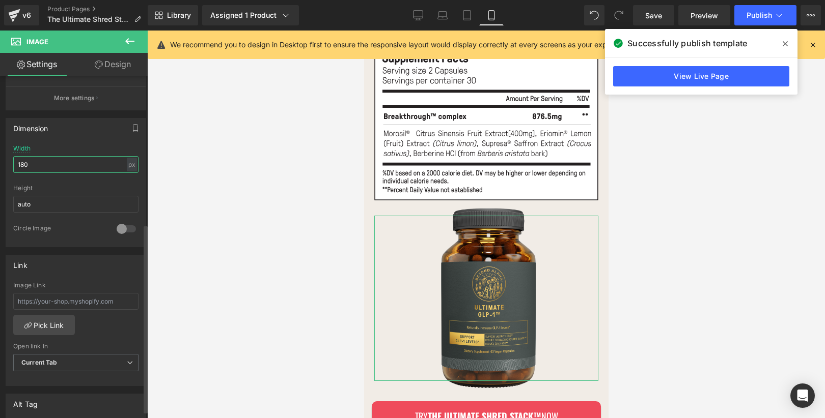
click at [81, 161] on input "180" at bounding box center [75, 164] width 125 height 17
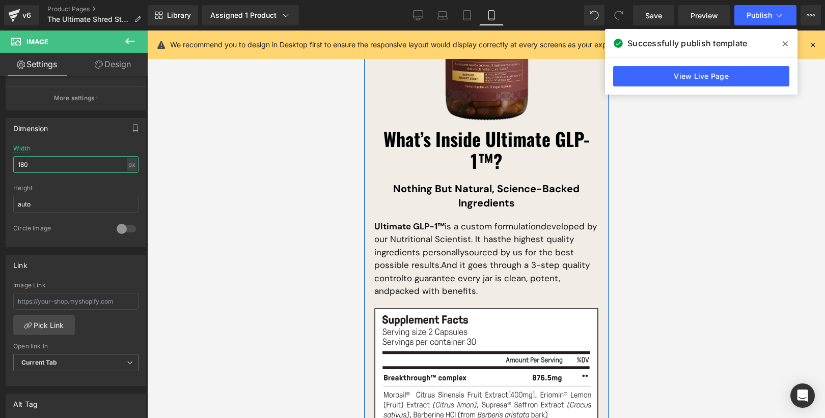
scroll to position [7659, 0]
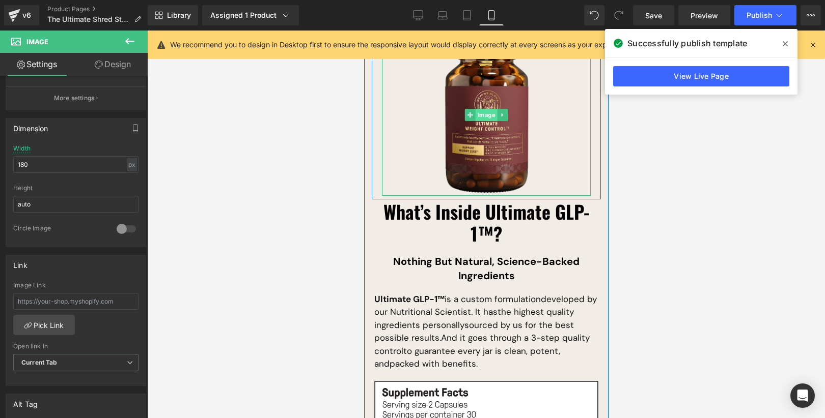
click at [486, 109] on link "Image" at bounding box center [480, 115] width 33 height 12
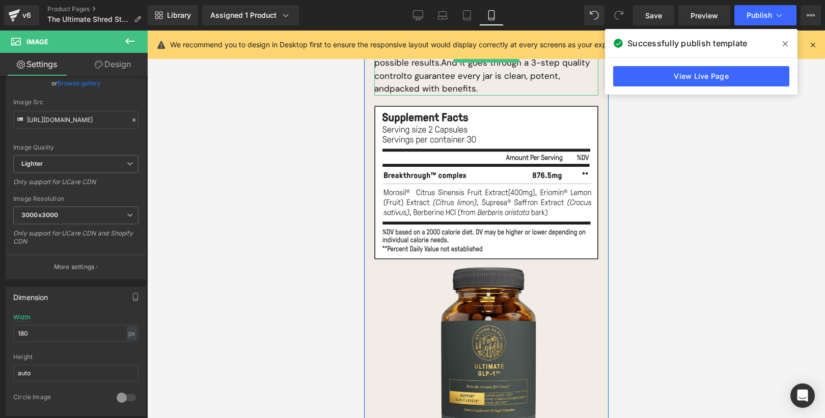
scroll to position [7977, 0]
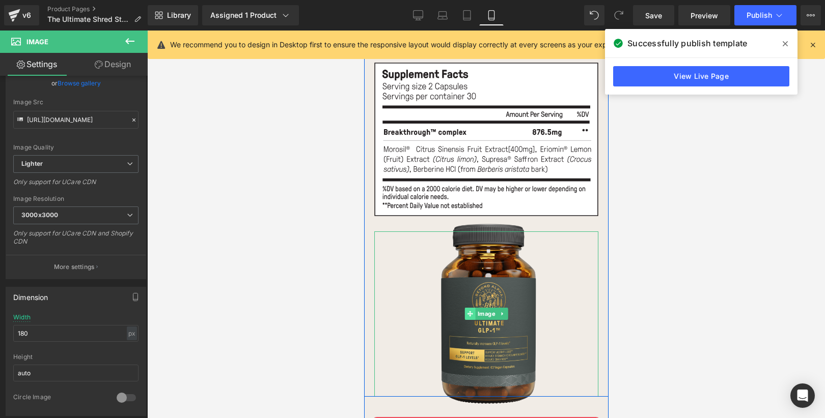
click at [488, 308] on link "Image" at bounding box center [480, 314] width 33 height 12
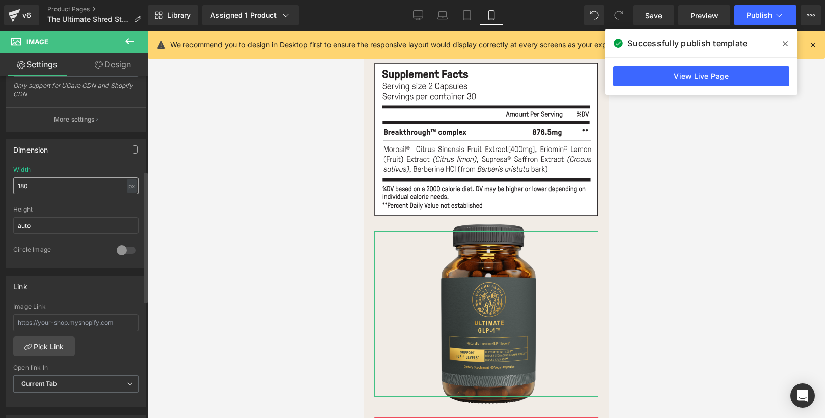
scroll to position [242, 0]
click at [77, 184] on input "180" at bounding box center [75, 190] width 125 height 17
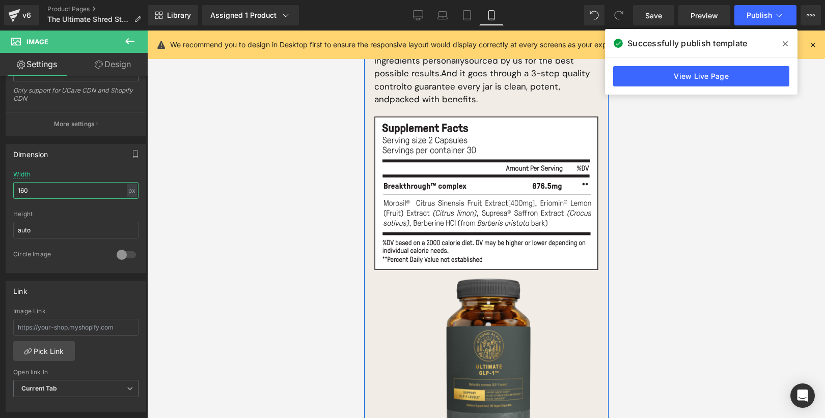
scroll to position [7926, 0]
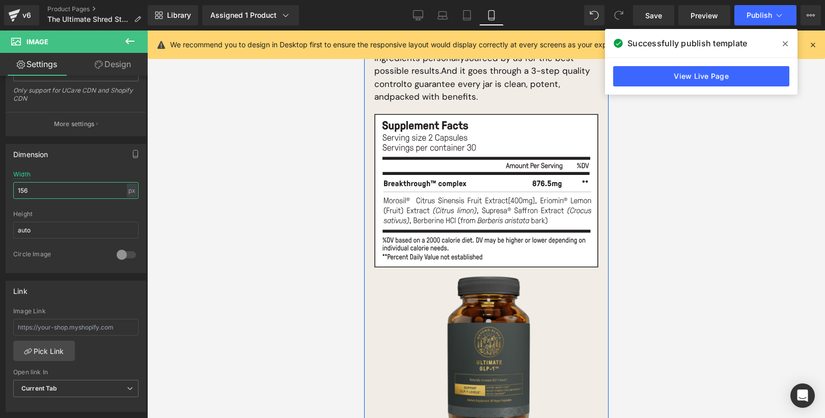
type input "155"
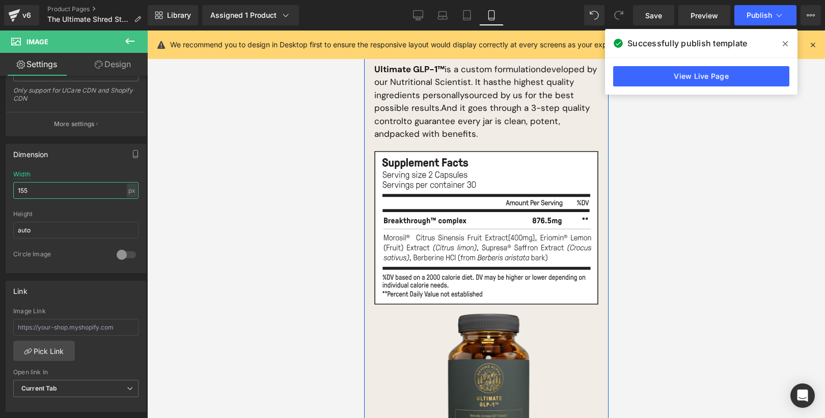
scroll to position [7895, 0]
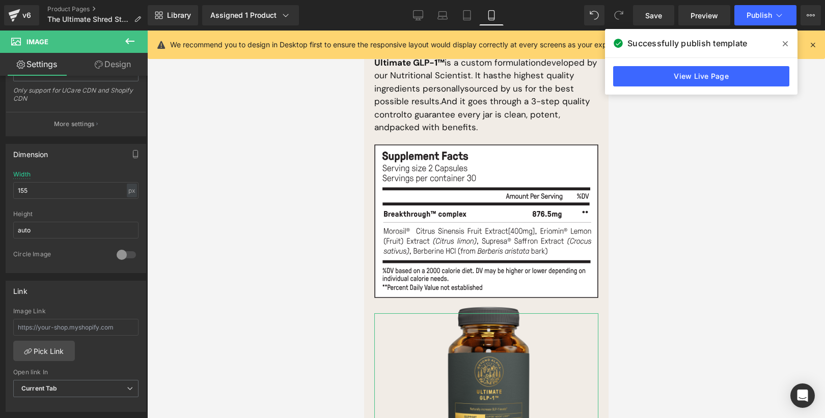
click at [124, 67] on link "Design" at bounding box center [113, 64] width 74 height 23
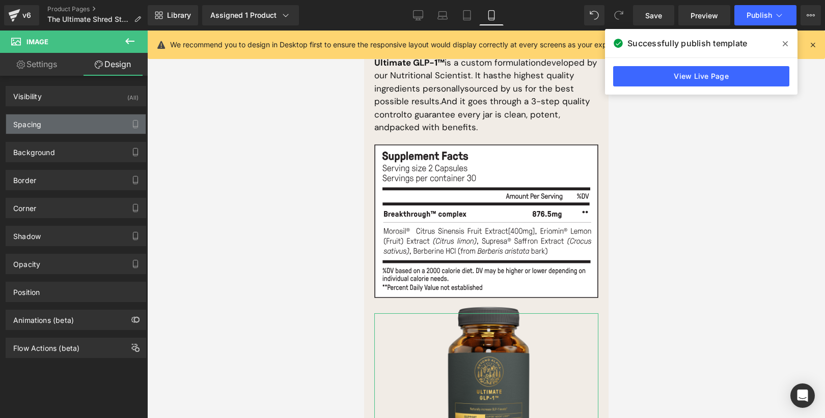
click at [87, 115] on div "Spacing" at bounding box center [75, 124] width 139 height 19
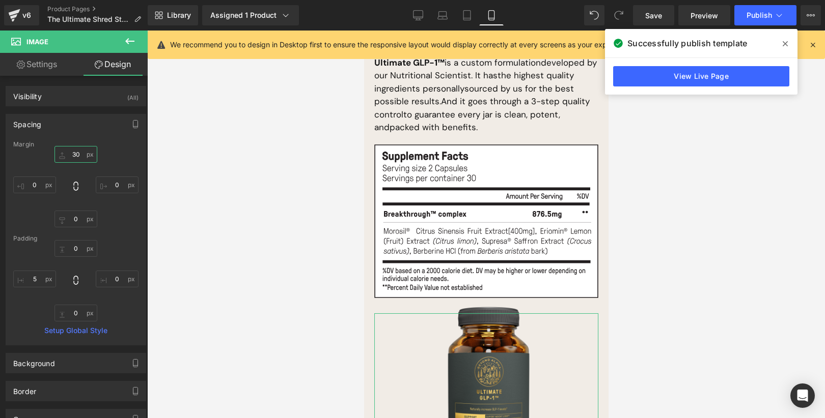
click at [72, 157] on input "text" at bounding box center [75, 154] width 43 height 17
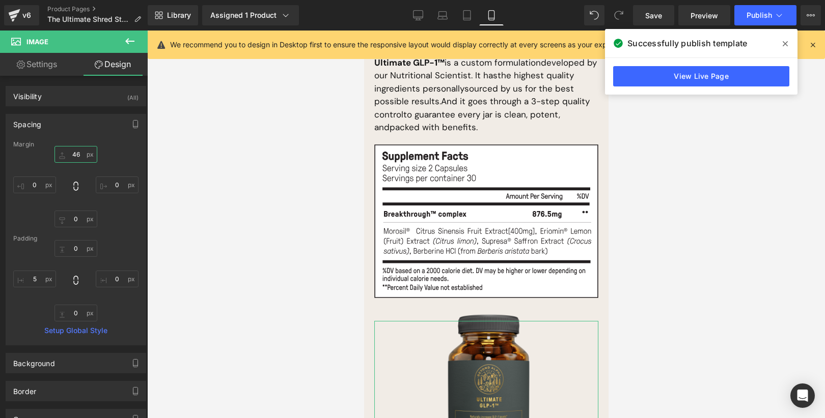
type input "47"
click at [661, 20] on span "Save" at bounding box center [653, 15] width 17 height 11
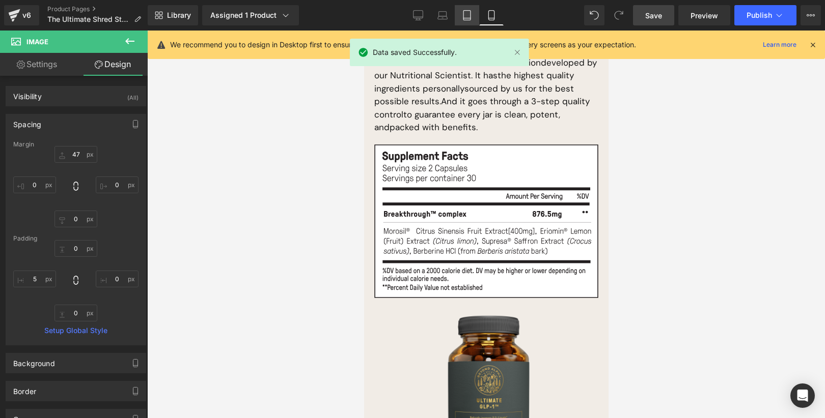
click at [468, 15] on icon at bounding box center [467, 15] width 10 height 10
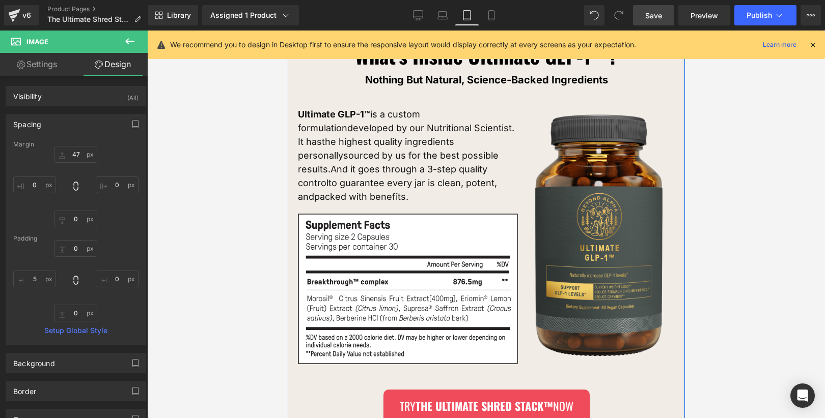
scroll to position [6679, 0]
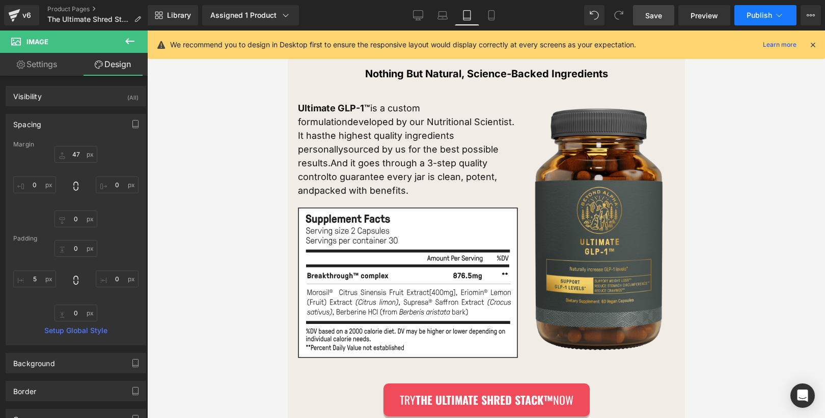
click at [748, 15] on span "Publish" at bounding box center [758, 15] width 25 height 8
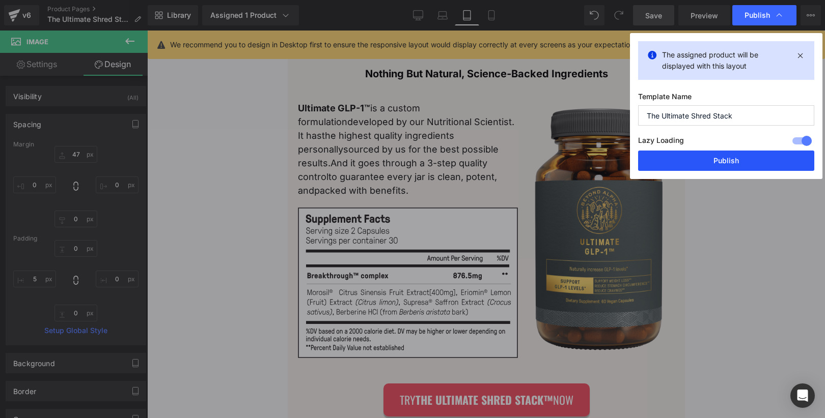
click at [738, 160] on button "Publish" at bounding box center [726, 161] width 176 height 20
